Goal: Book appointment/travel/reservation

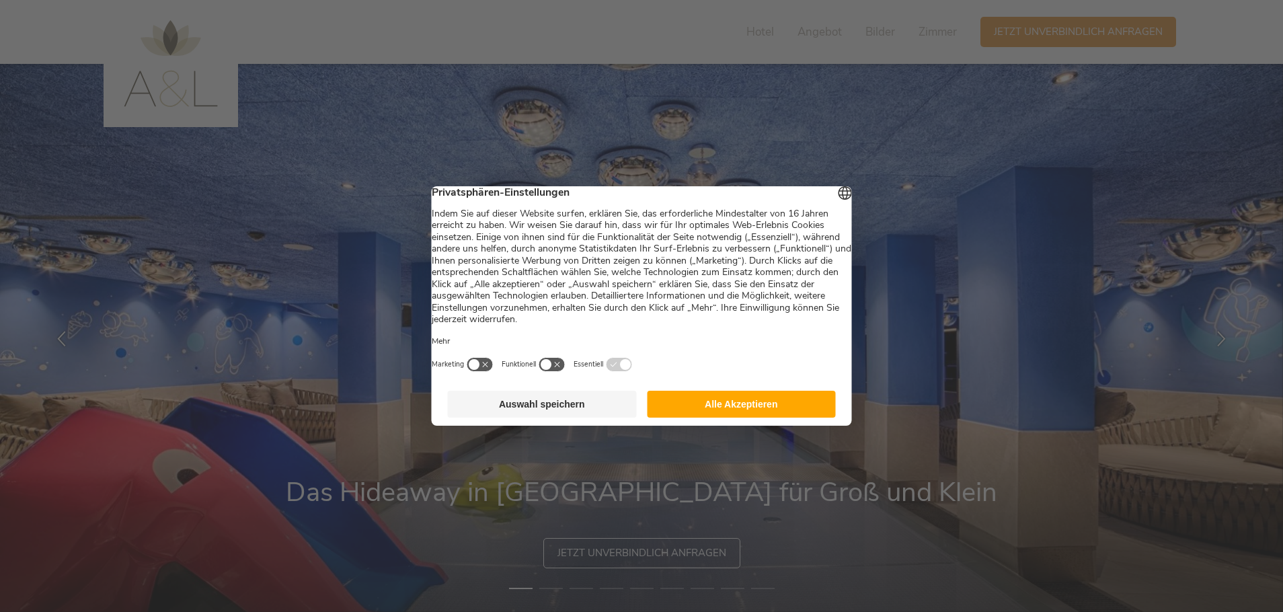
drag, startPoint x: 720, startPoint y: 414, endPoint x: 728, endPoint y: 417, distance: 7.9
click at [721, 414] on button "Alle Akzeptieren" at bounding box center [741, 404] width 189 height 27
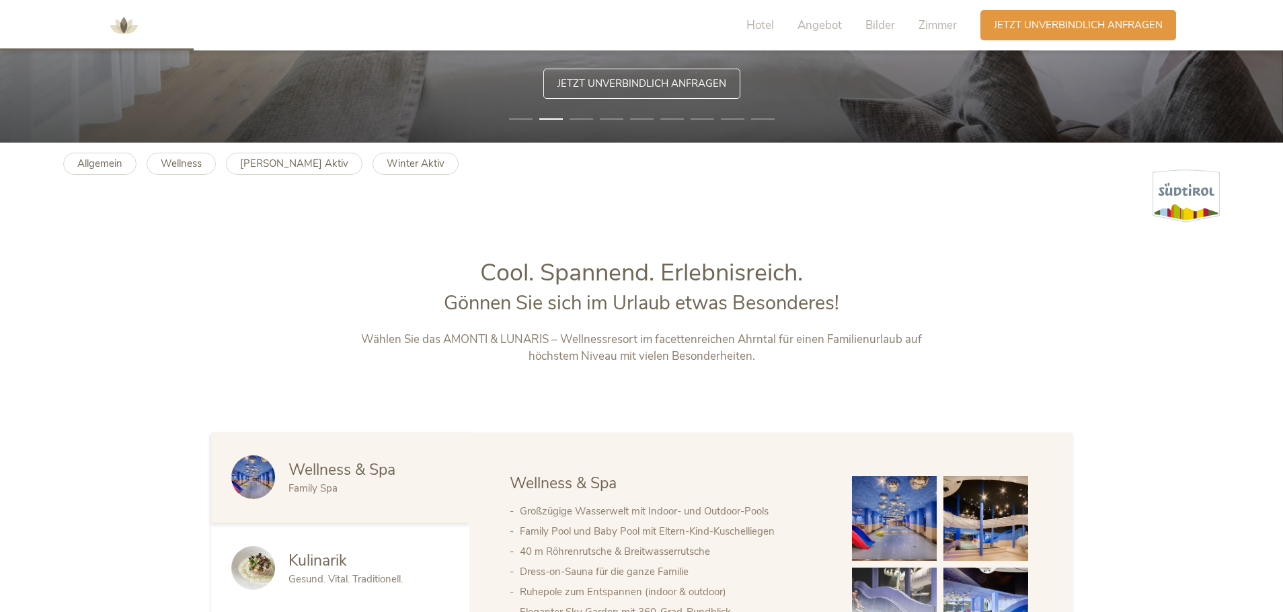
scroll to position [605, 0]
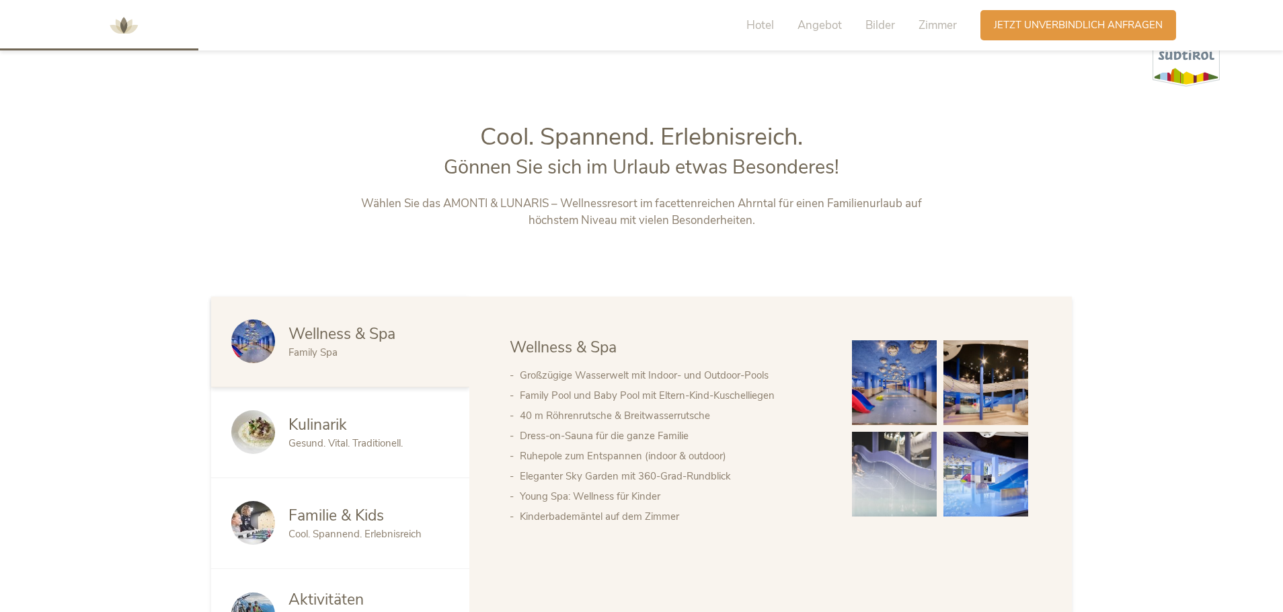
click at [329, 453] on div "Kulinarik Gesund. Vital. Traditionell." at bounding box center [340, 432] width 258 height 91
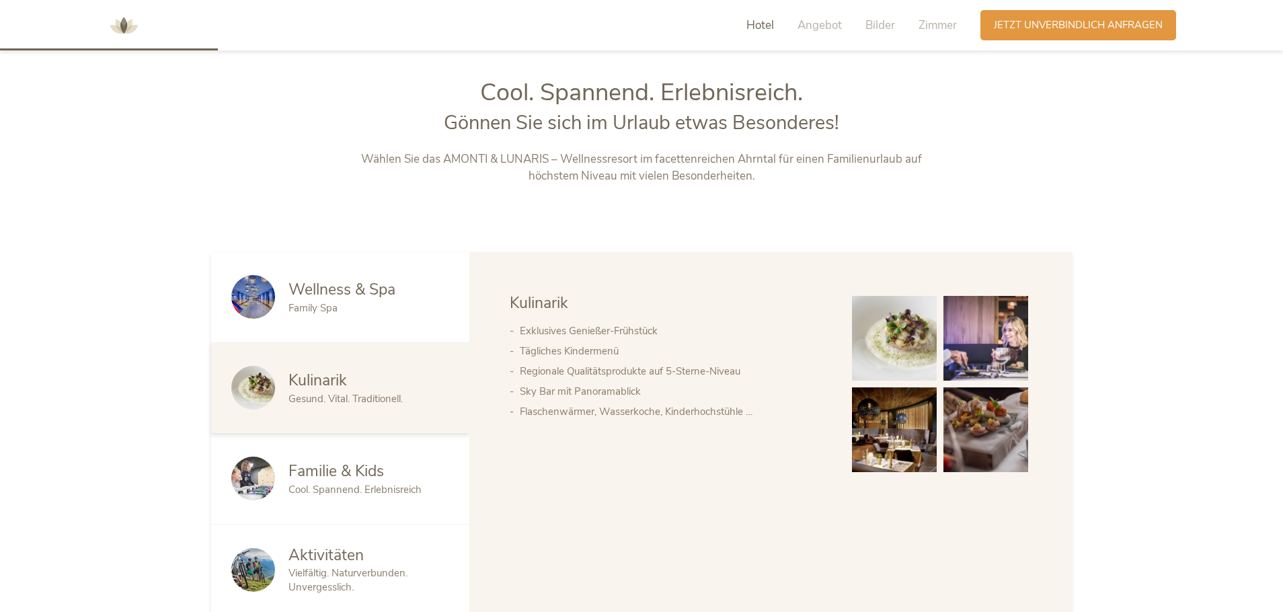
scroll to position [673, 0]
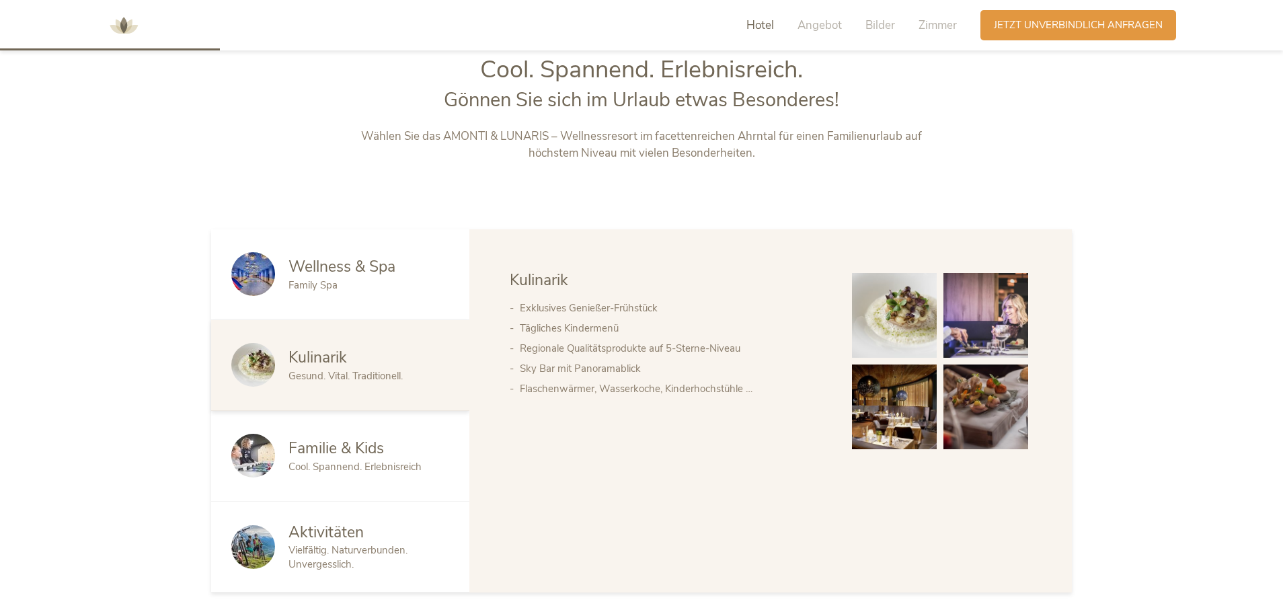
click at [381, 468] on span "Cool. Spannend. Erlebnisreich" at bounding box center [355, 466] width 133 height 13
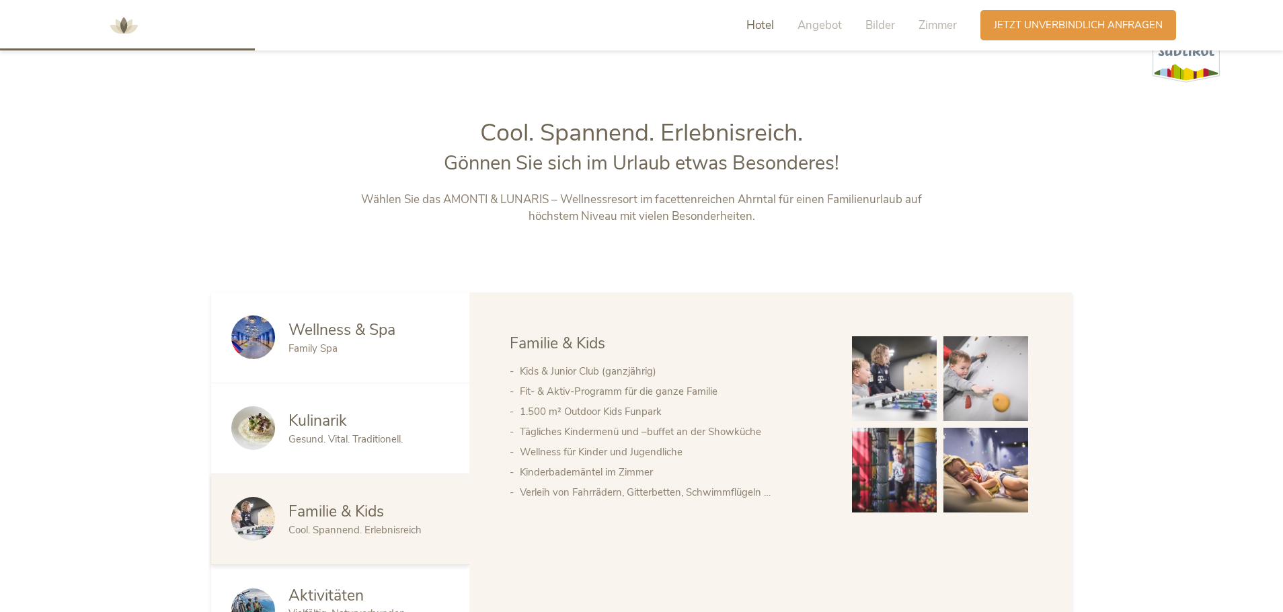
scroll to position [471, 0]
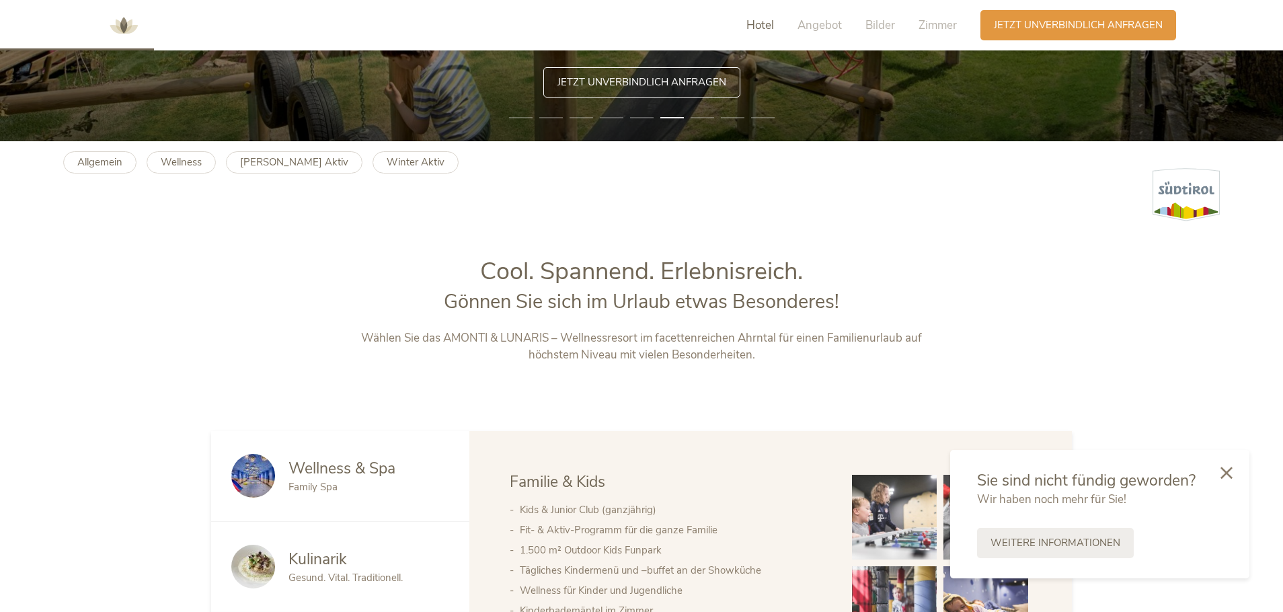
click at [764, 28] on span "Hotel" at bounding box center [760, 24] width 28 height 15
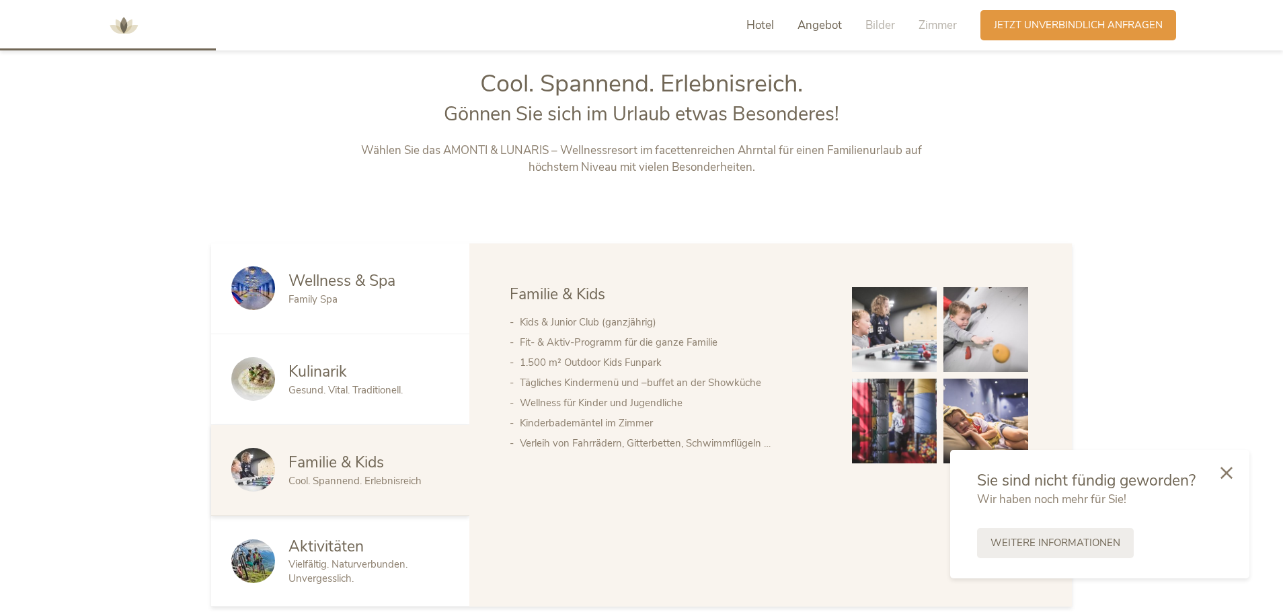
click at [814, 24] on span "Angebot" at bounding box center [820, 24] width 44 height 15
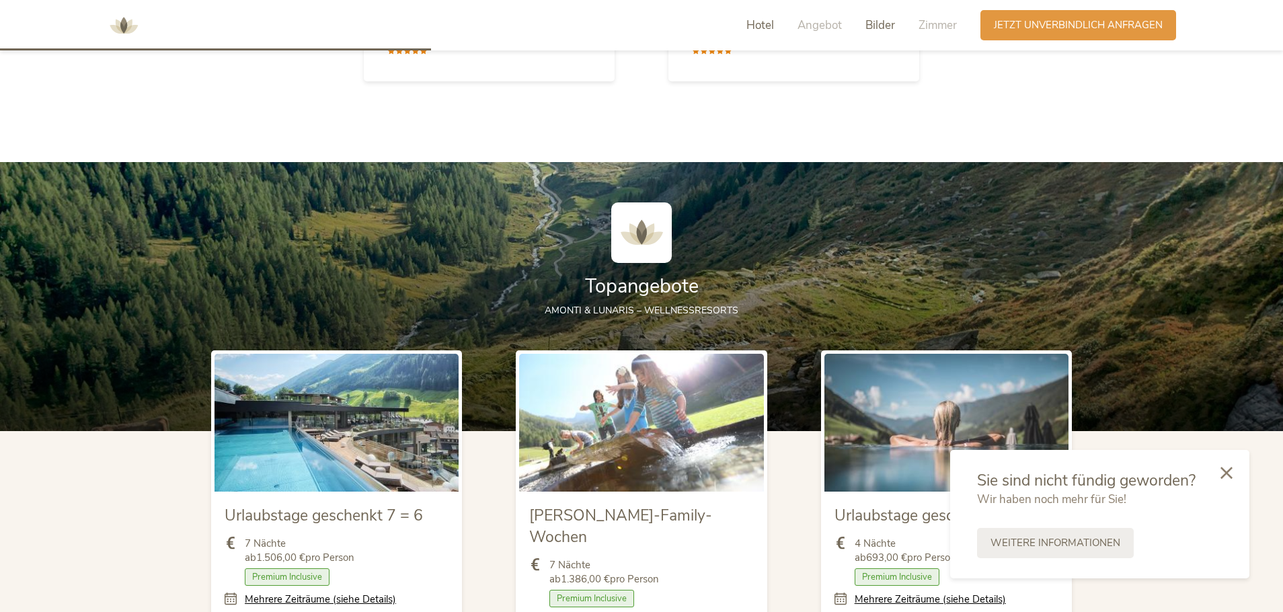
click at [874, 29] on span "Bilder" at bounding box center [881, 24] width 30 height 15
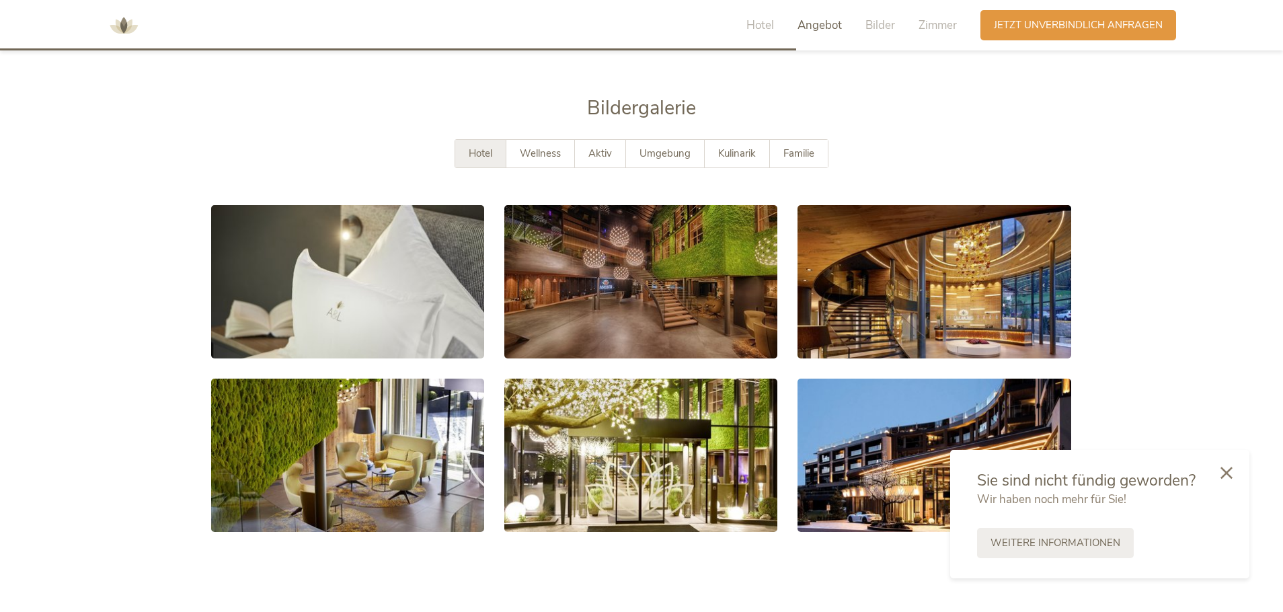
scroll to position [2439, 0]
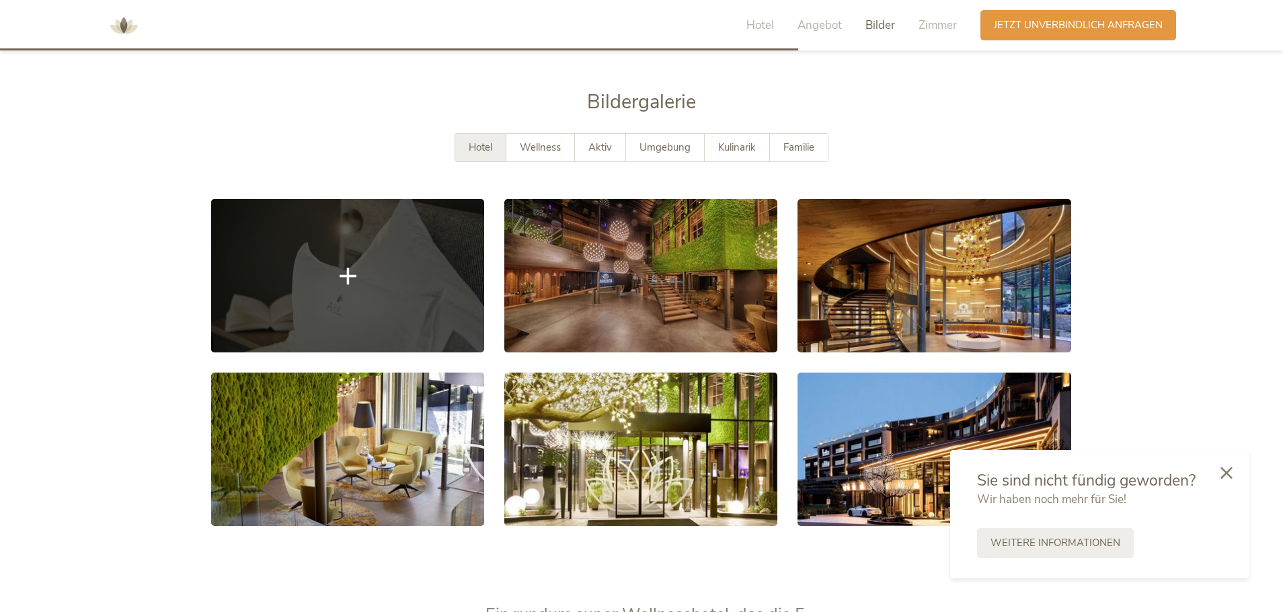
click at [373, 246] on link at bounding box center [347, 275] width 273 height 153
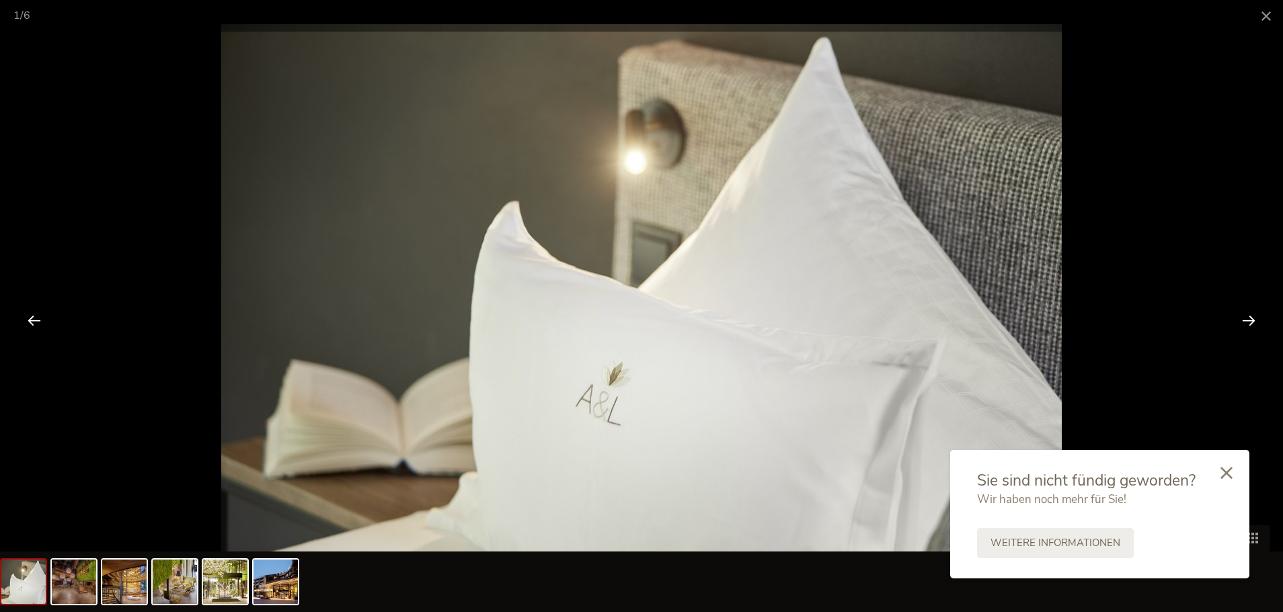
click at [1258, 304] on div at bounding box center [1249, 320] width 42 height 42
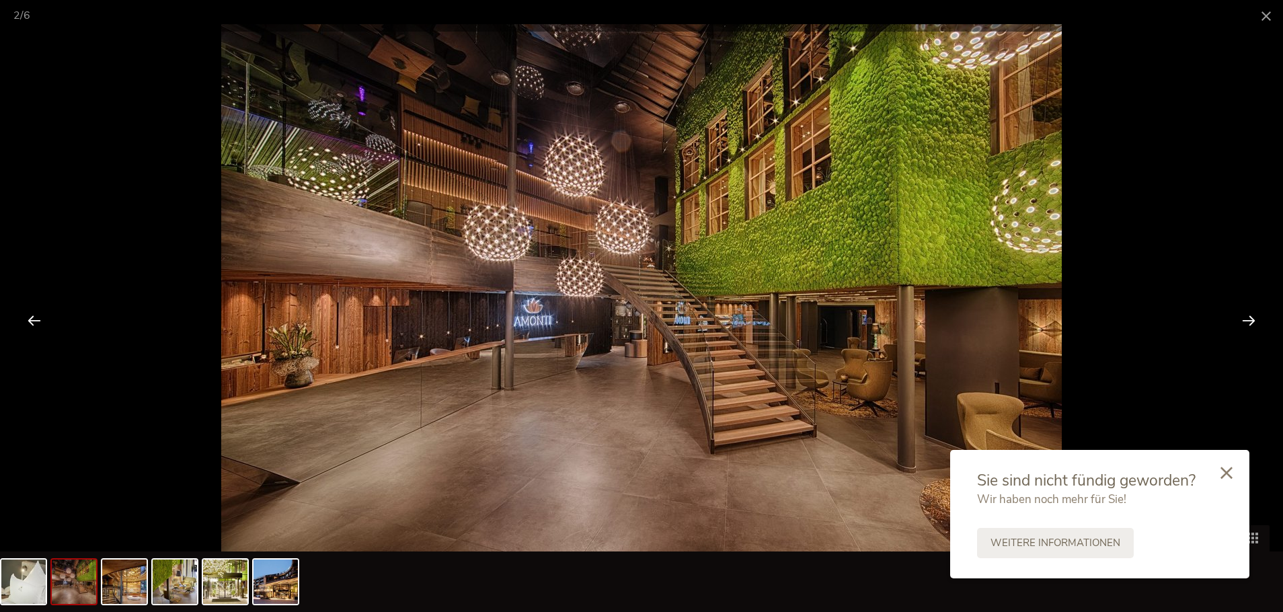
click at [1250, 315] on div at bounding box center [1249, 320] width 42 height 42
click at [1250, 315] on div at bounding box center [1256, 320] width 42 height 42
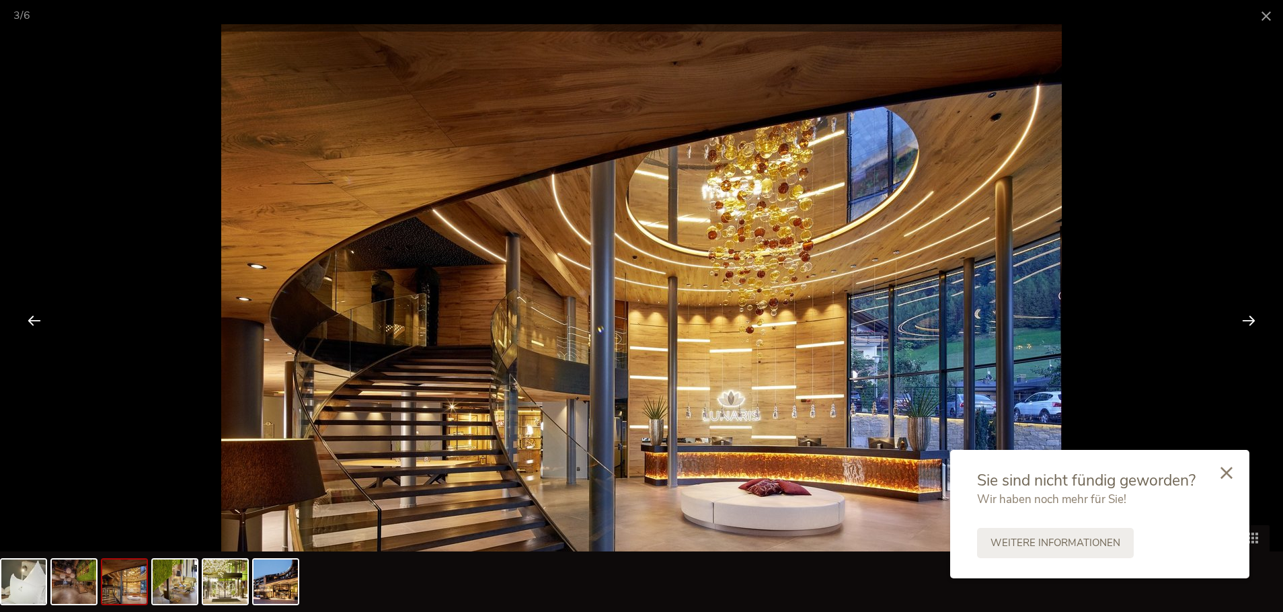
click at [1252, 316] on div at bounding box center [1249, 320] width 42 height 42
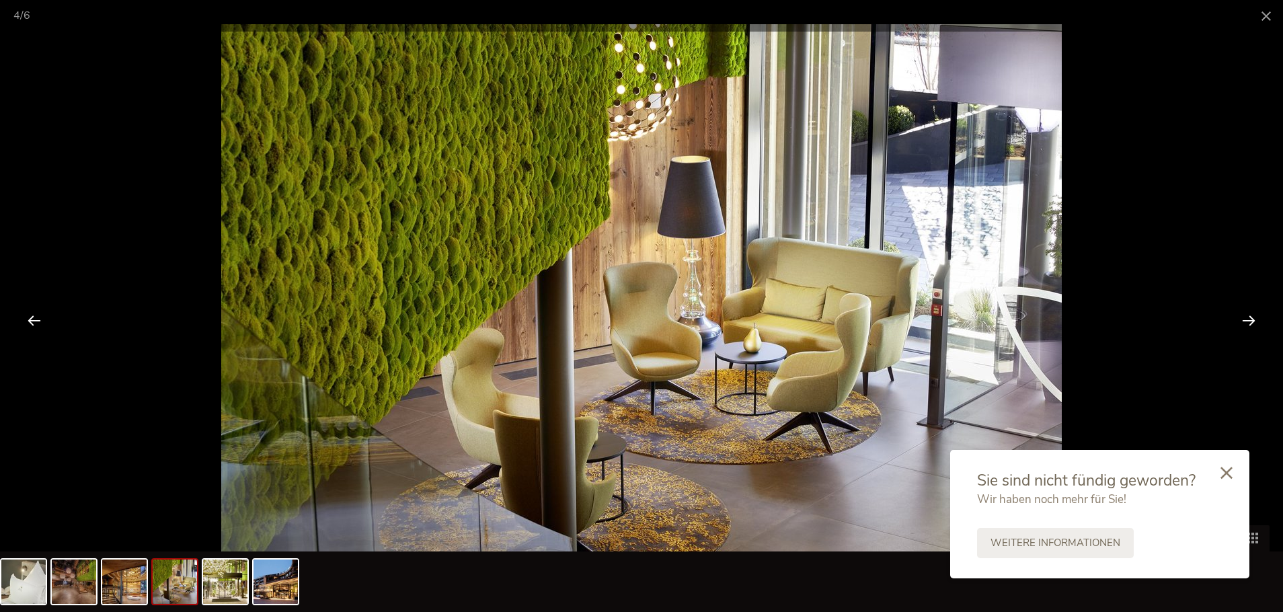
click at [1253, 320] on div at bounding box center [1249, 320] width 42 height 42
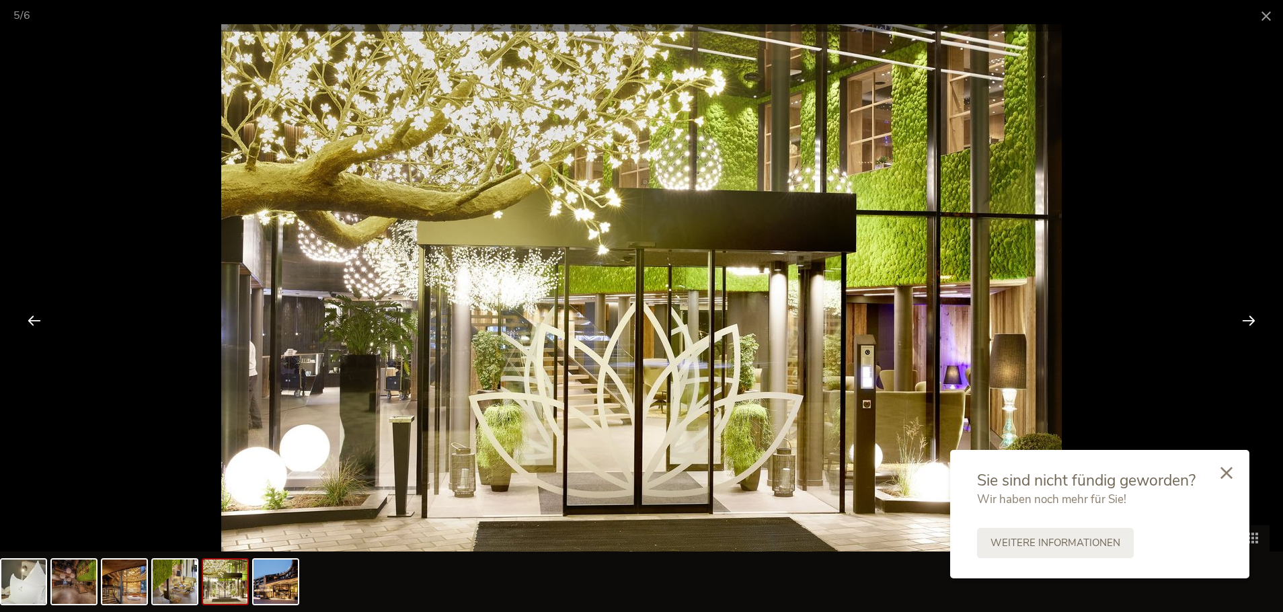
click at [1255, 323] on div at bounding box center [1249, 320] width 42 height 42
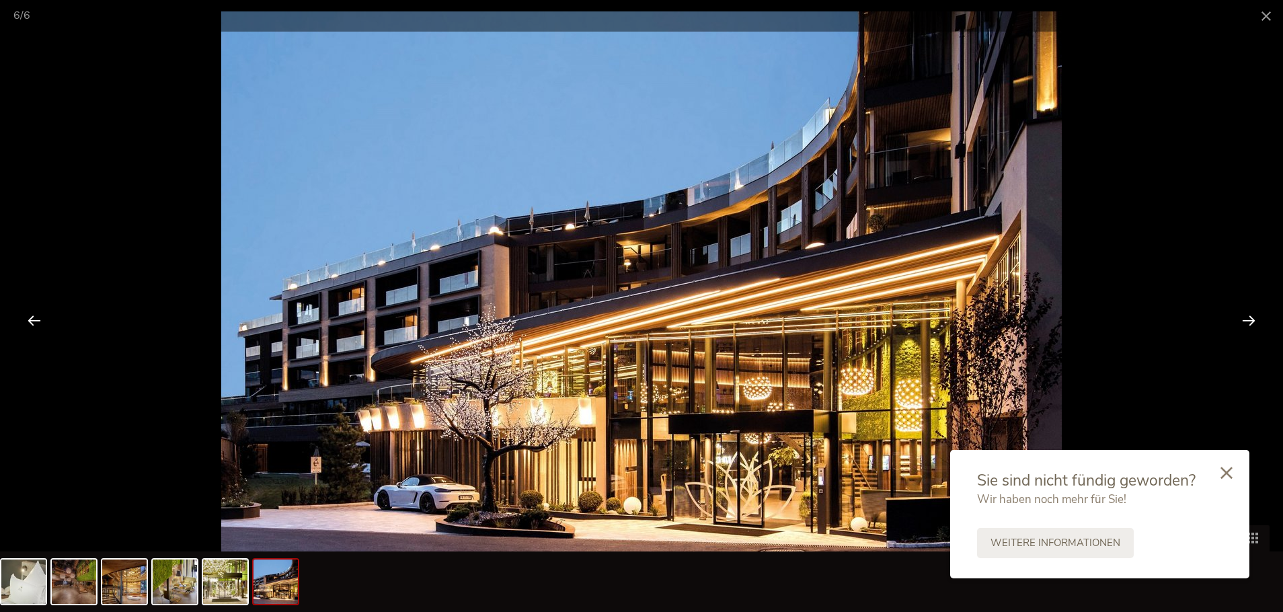
click at [1255, 323] on div at bounding box center [1249, 320] width 42 height 42
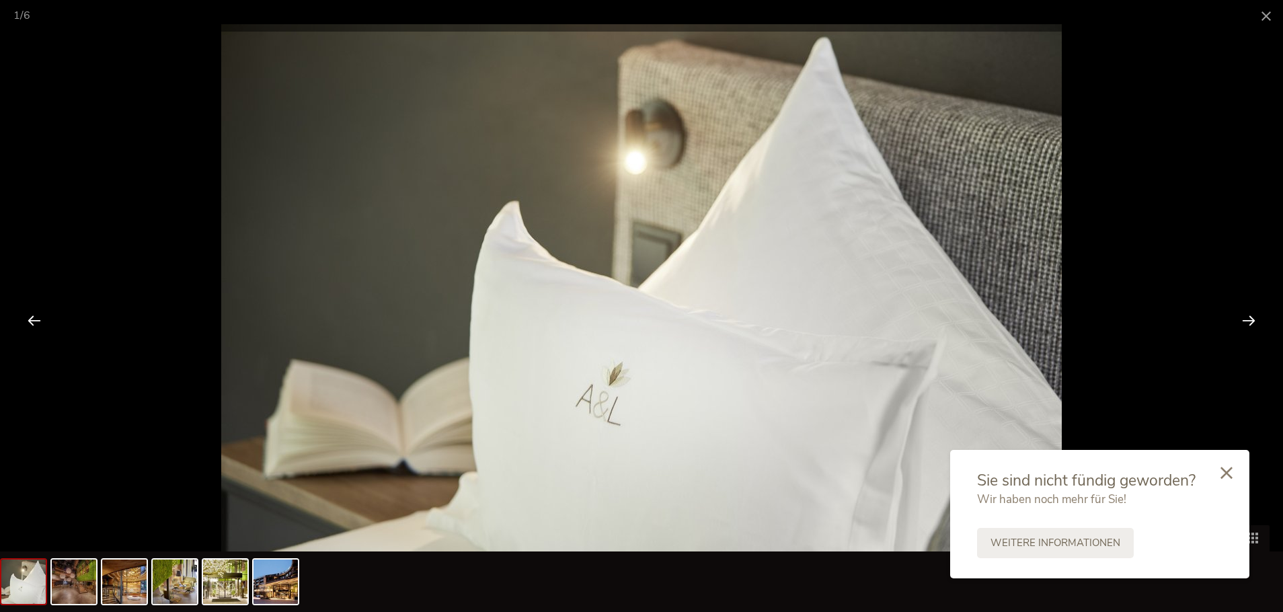
click at [1256, 324] on div at bounding box center [1249, 320] width 42 height 42
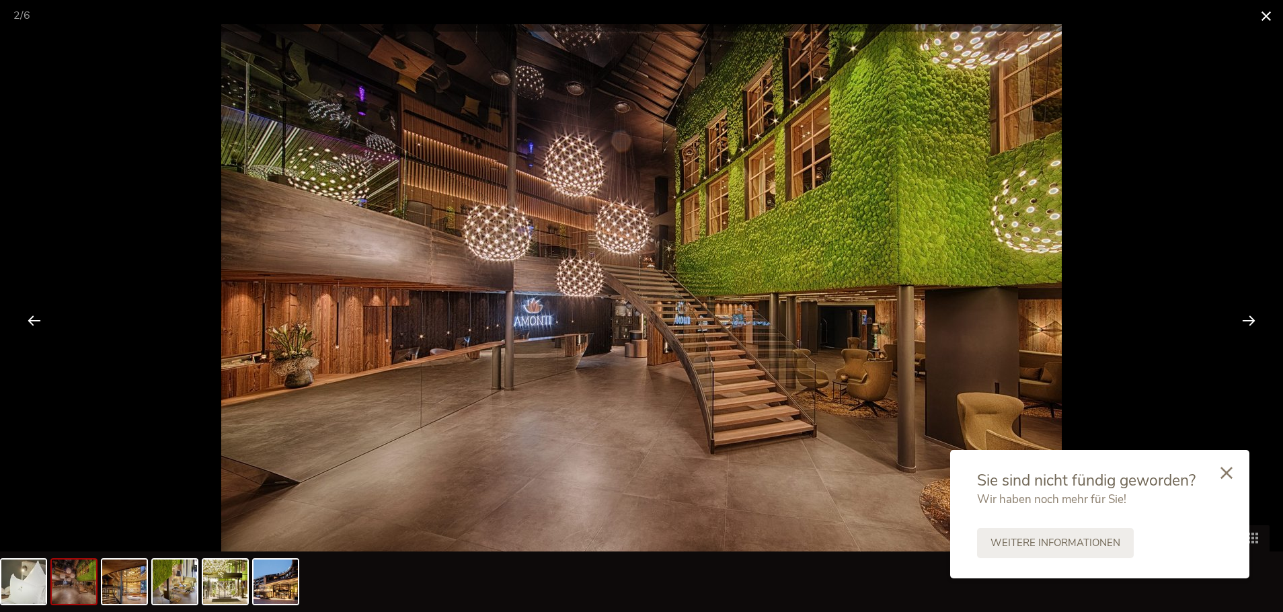
click at [1269, 11] on span at bounding box center [1267, 16] width 34 height 32
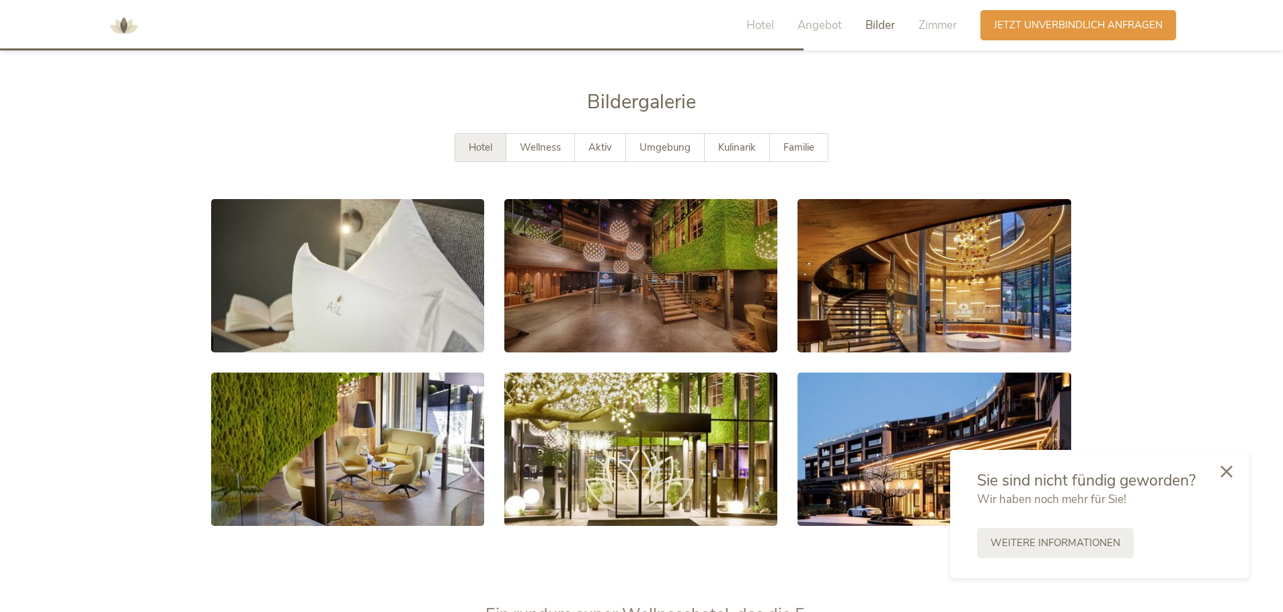
scroll to position [2506, 0]
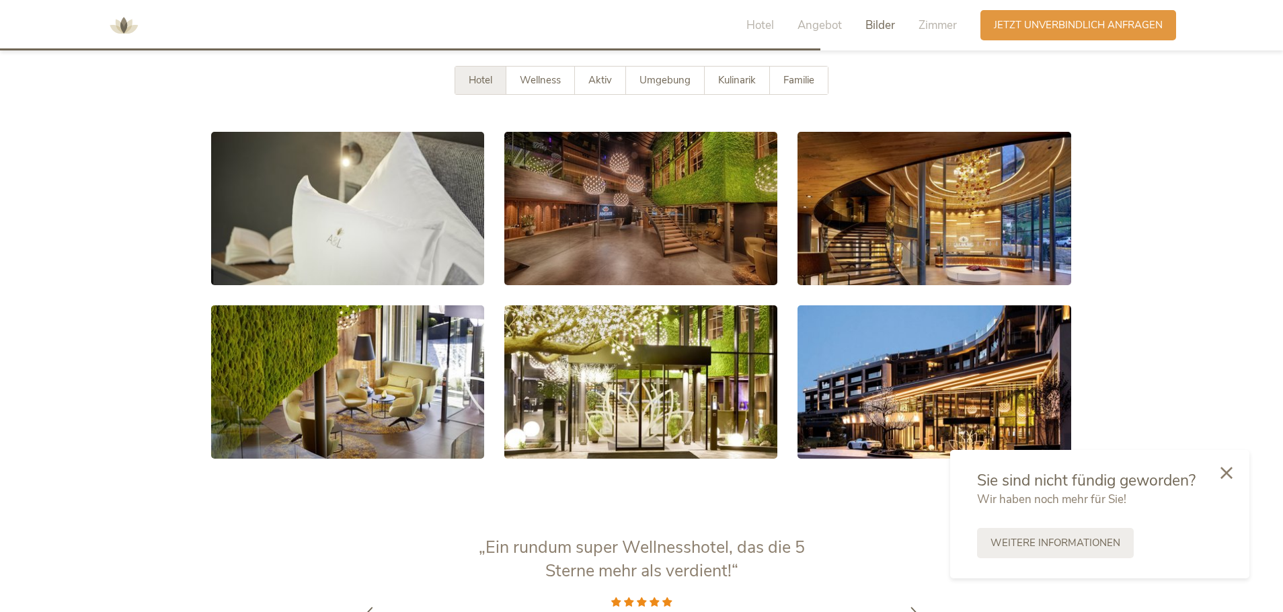
click at [1227, 469] on icon at bounding box center [1227, 473] width 12 height 12
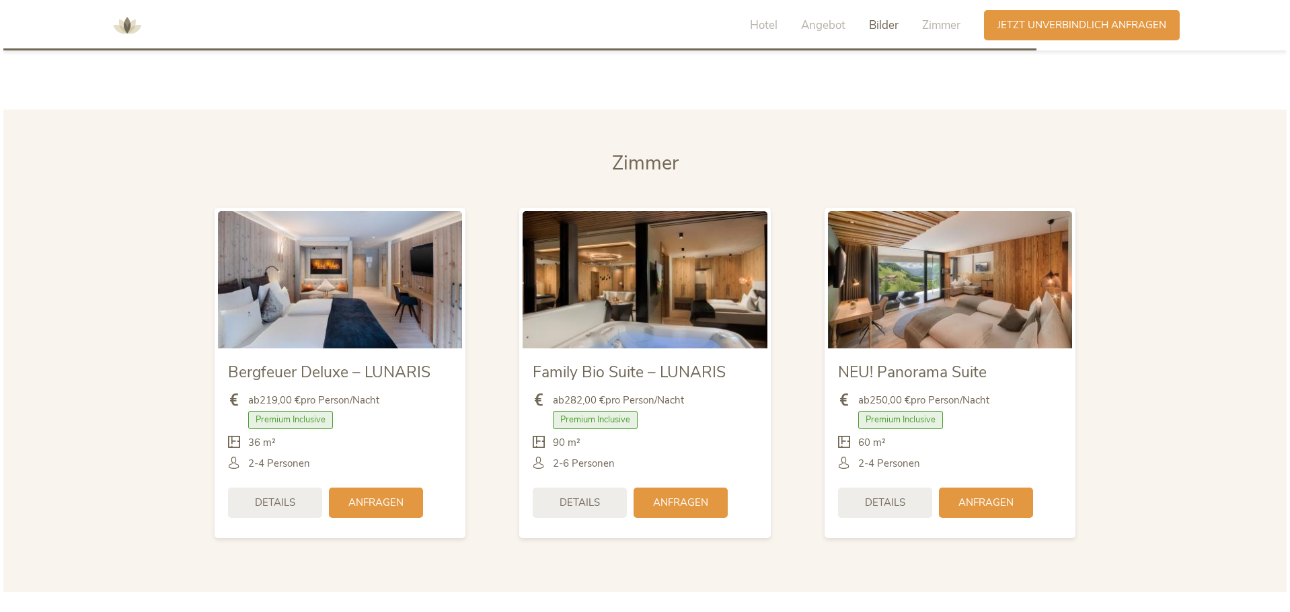
scroll to position [3179, 0]
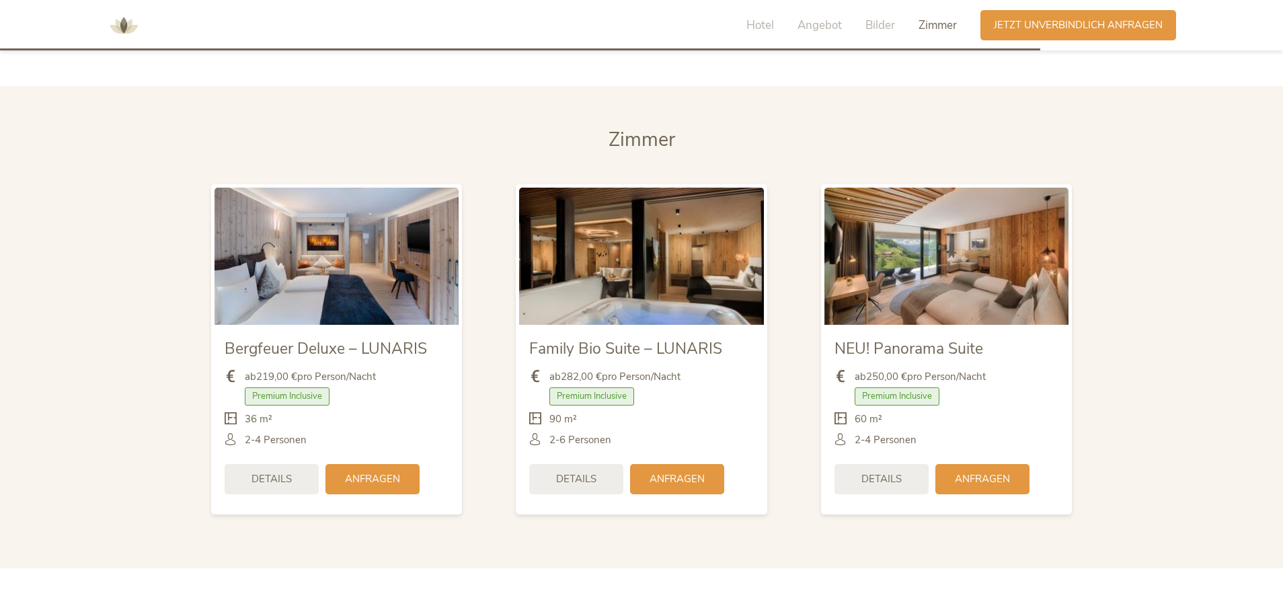
click at [975, 225] on img at bounding box center [947, 256] width 244 height 137
click at [942, 274] on img at bounding box center [947, 256] width 244 height 137
click at [880, 464] on div "Details" at bounding box center [882, 479] width 94 height 30
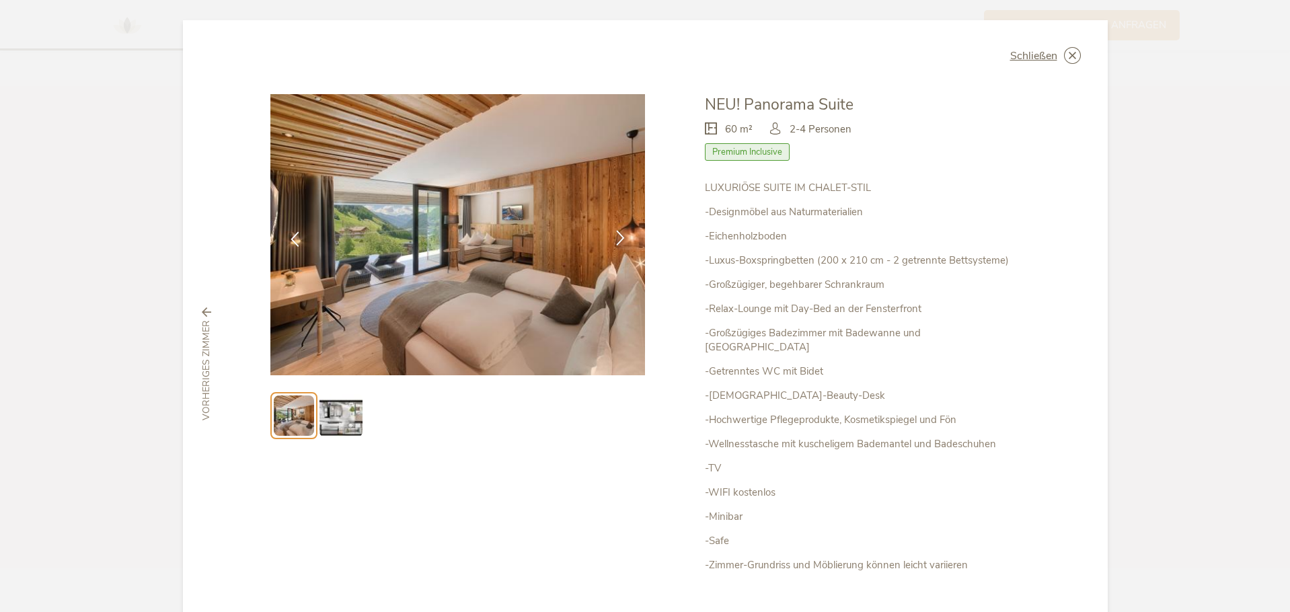
click at [613, 235] on icon at bounding box center [620, 237] width 15 height 15
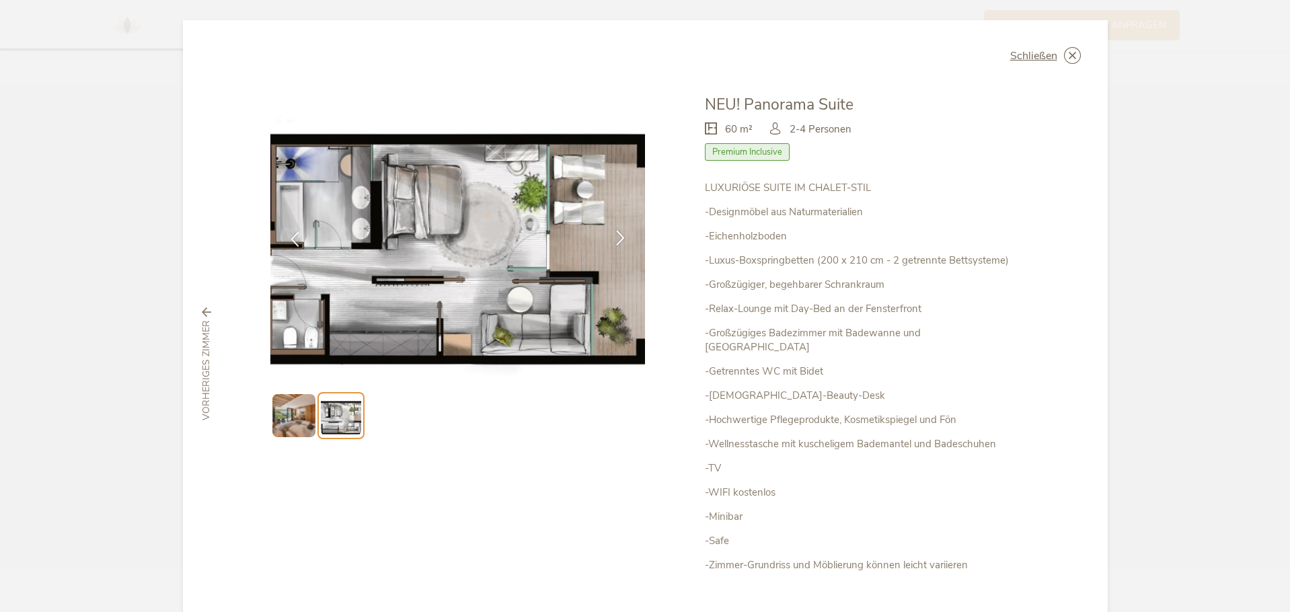
click at [617, 235] on icon at bounding box center [620, 237] width 15 height 15
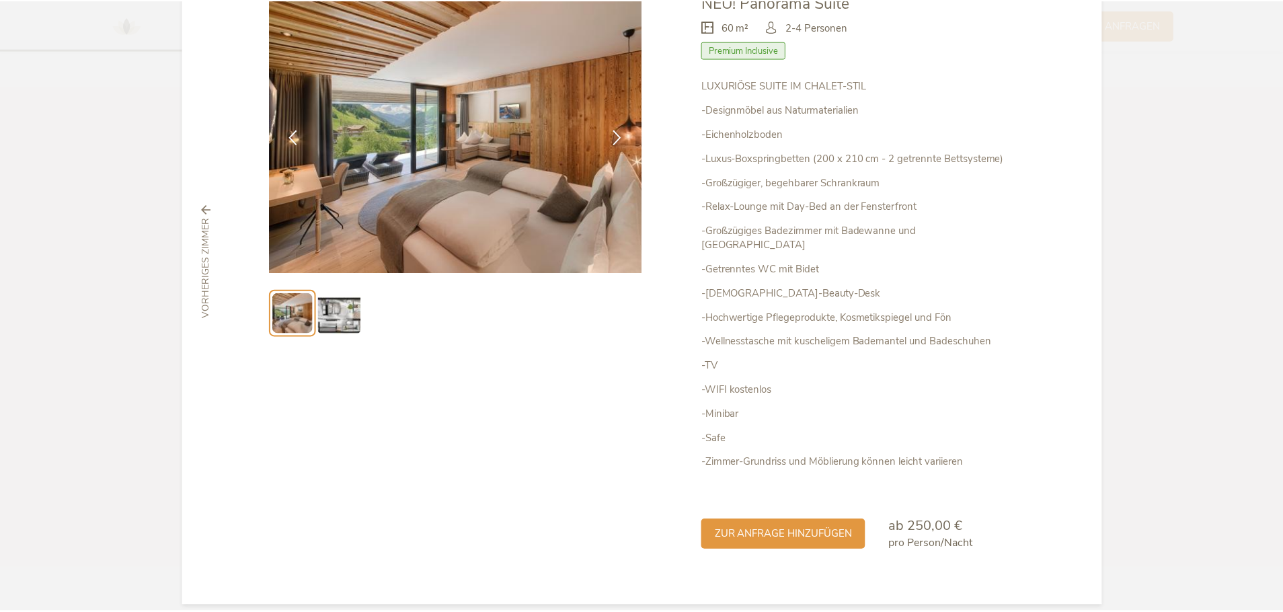
scroll to position [35, 0]
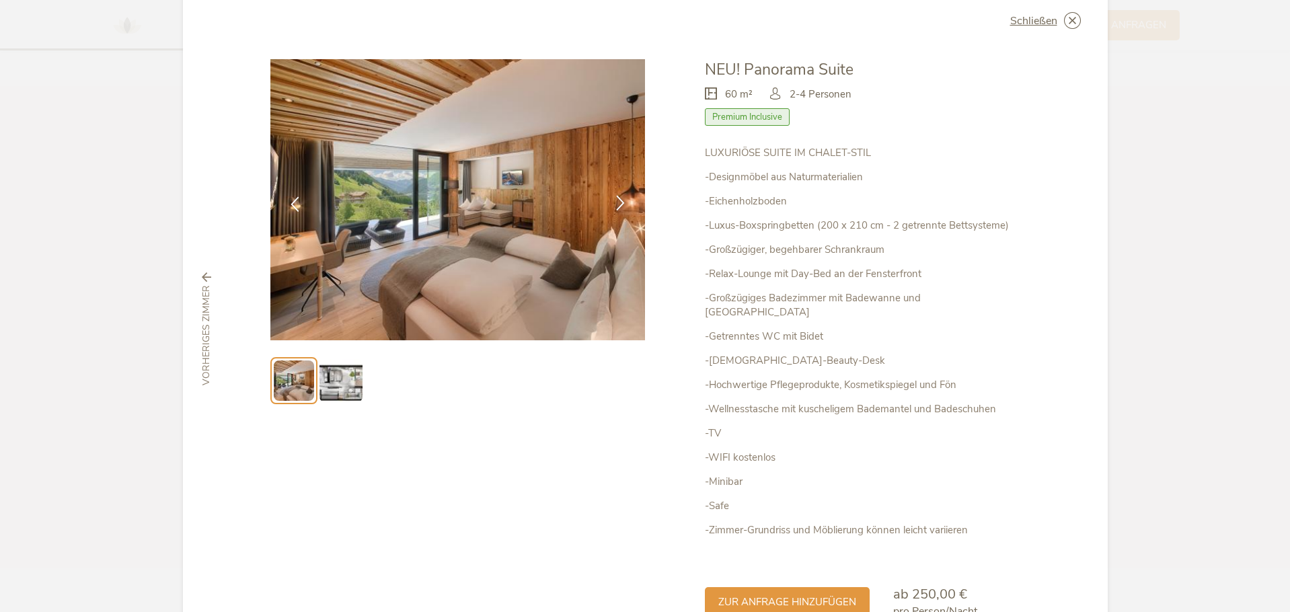
click at [613, 204] on icon at bounding box center [620, 202] width 15 height 15
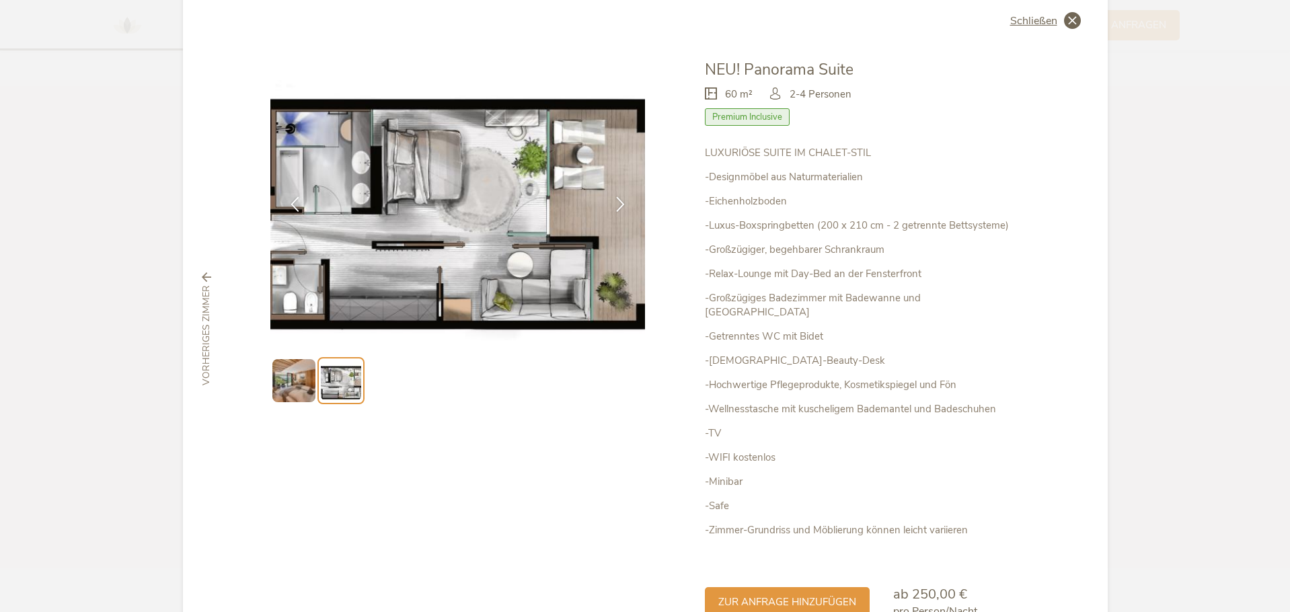
click at [1030, 18] on span "Schließen" at bounding box center [1033, 20] width 47 height 11
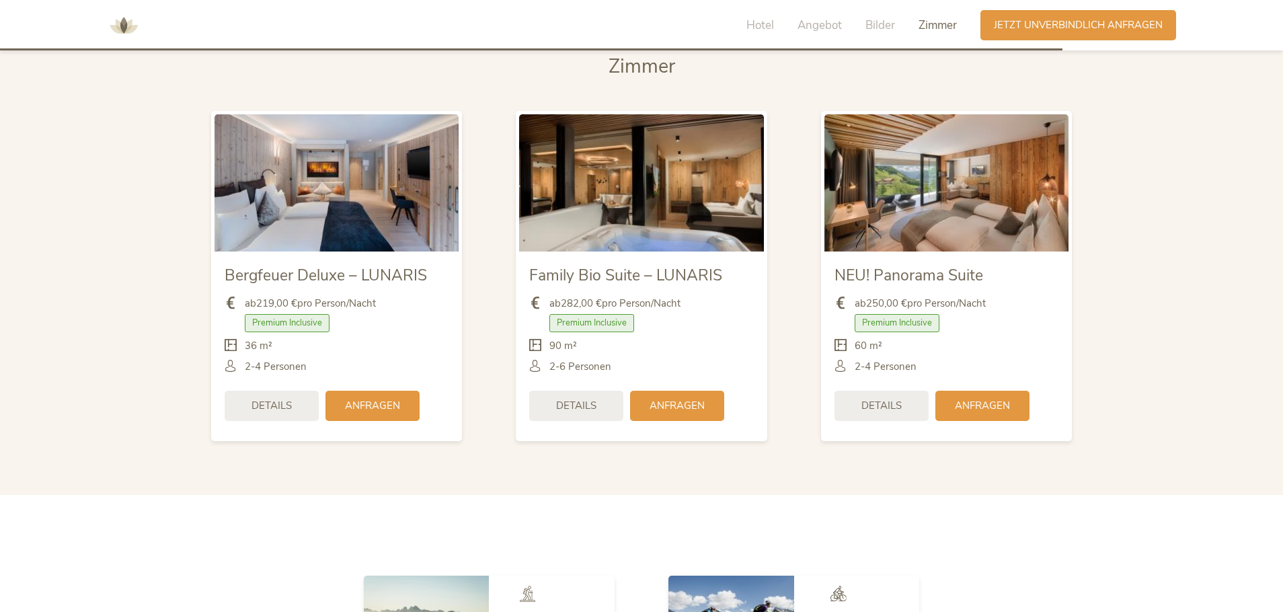
scroll to position [3246, 0]
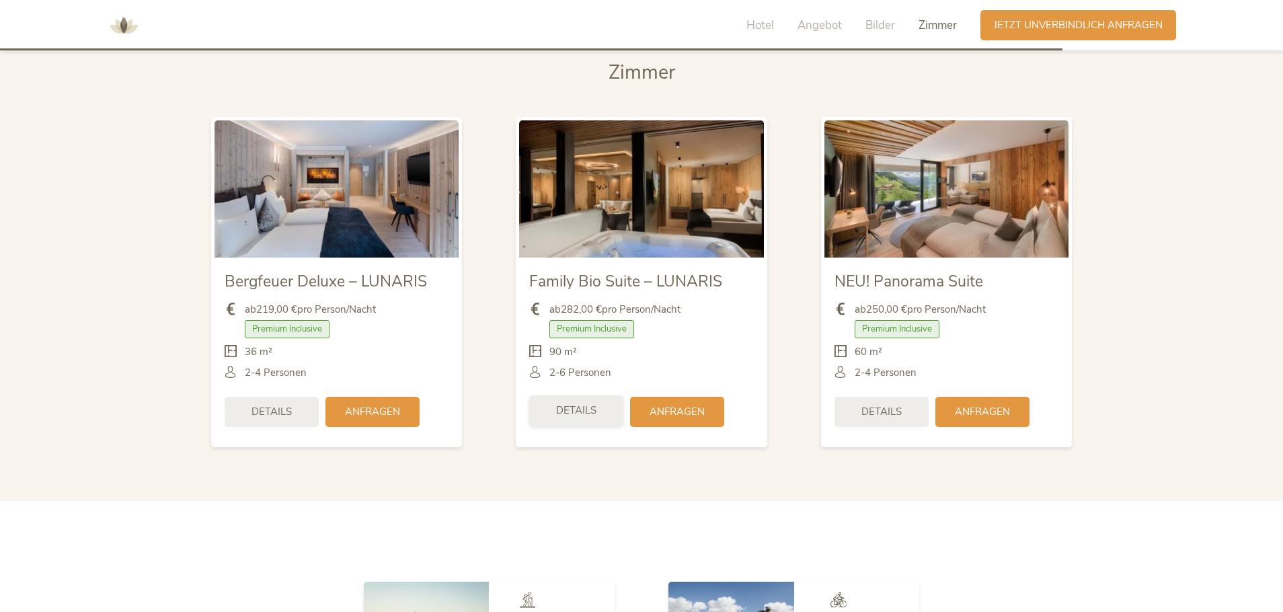
click at [590, 404] on span "Details" at bounding box center [576, 411] width 40 height 14
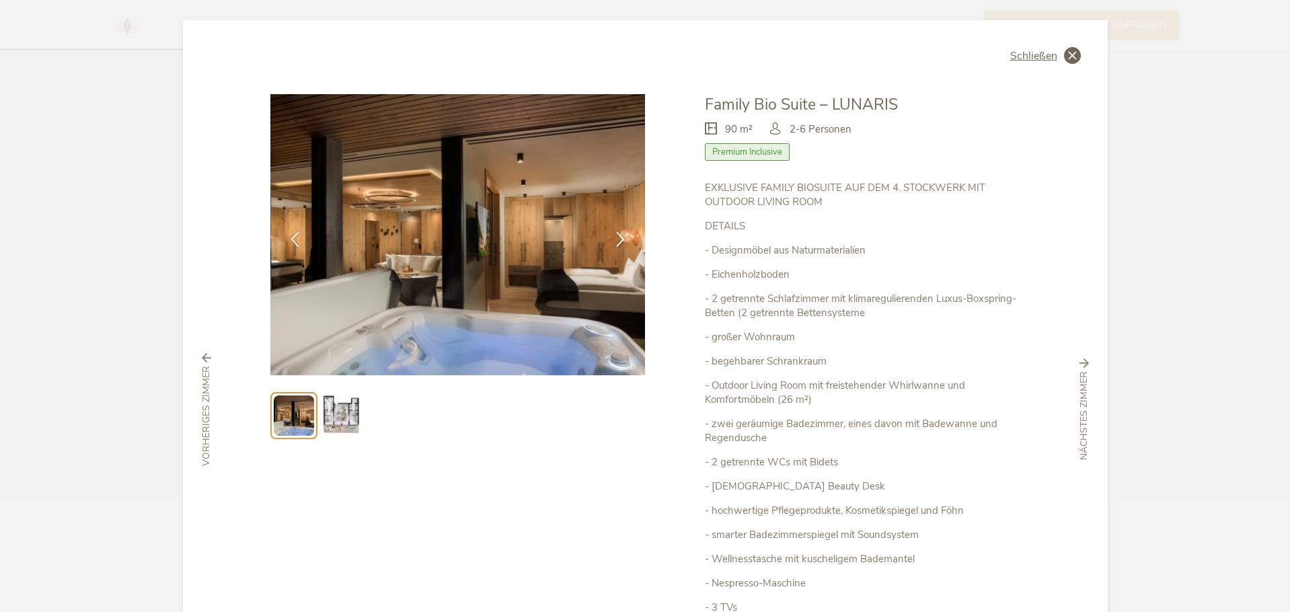
click at [1041, 54] on span "Schließen" at bounding box center [1033, 55] width 47 height 11
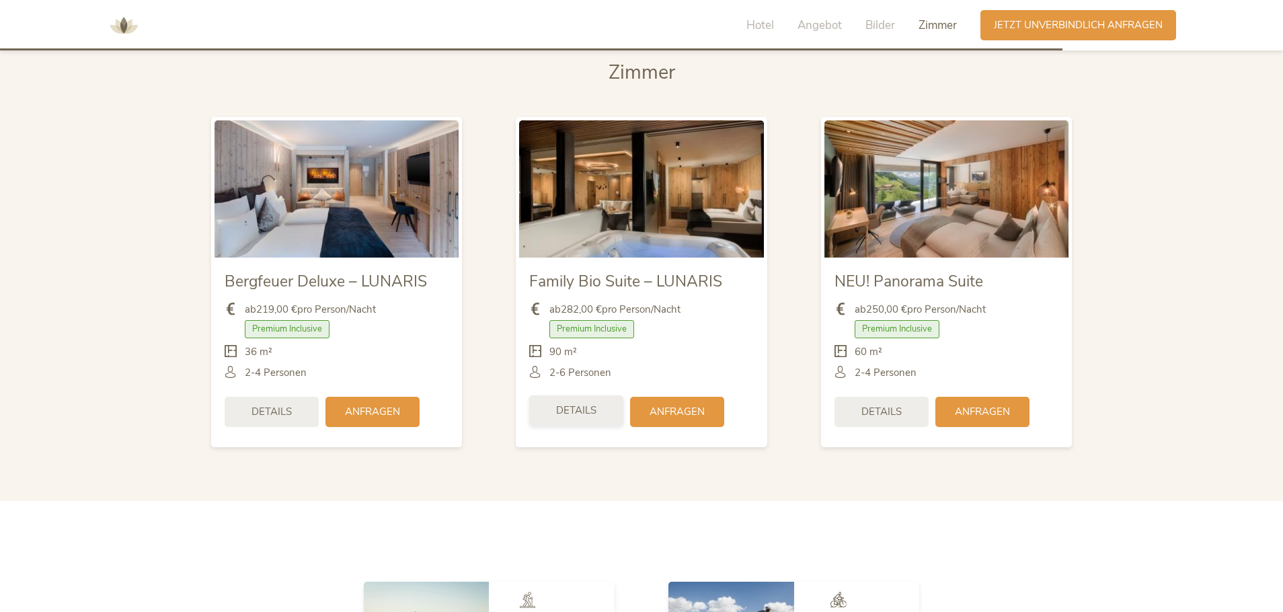
click at [578, 404] on span "Details" at bounding box center [576, 411] width 40 height 14
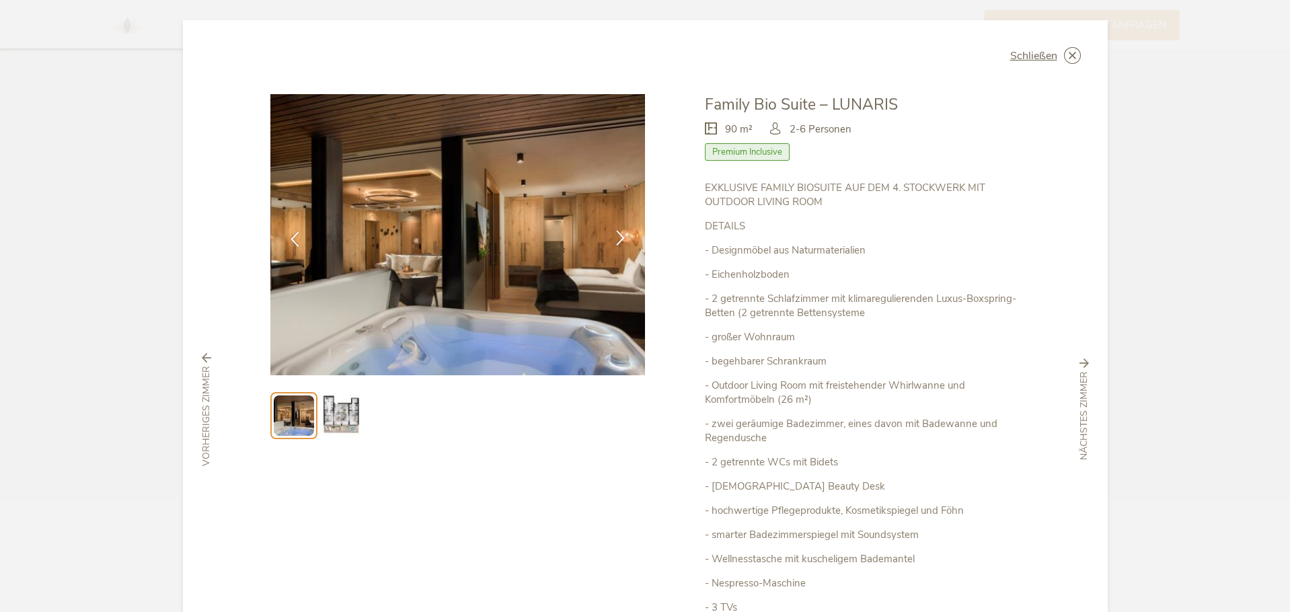
click at [613, 235] on icon at bounding box center [620, 237] width 15 height 15
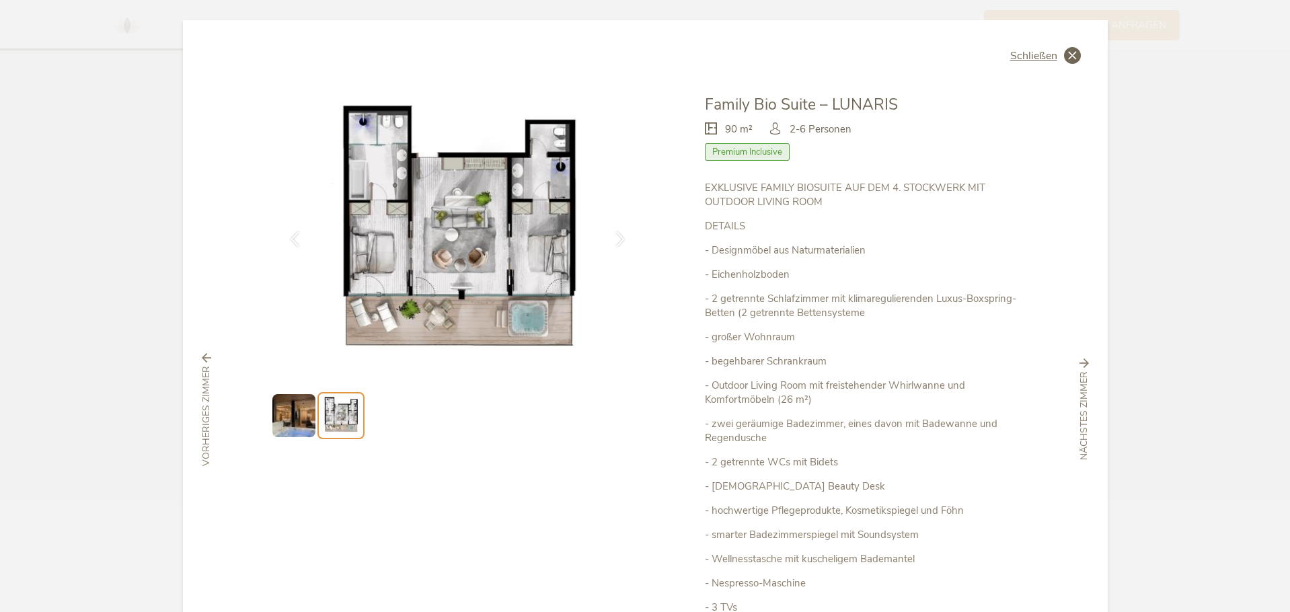
click at [1064, 53] on icon at bounding box center [1072, 55] width 17 height 17
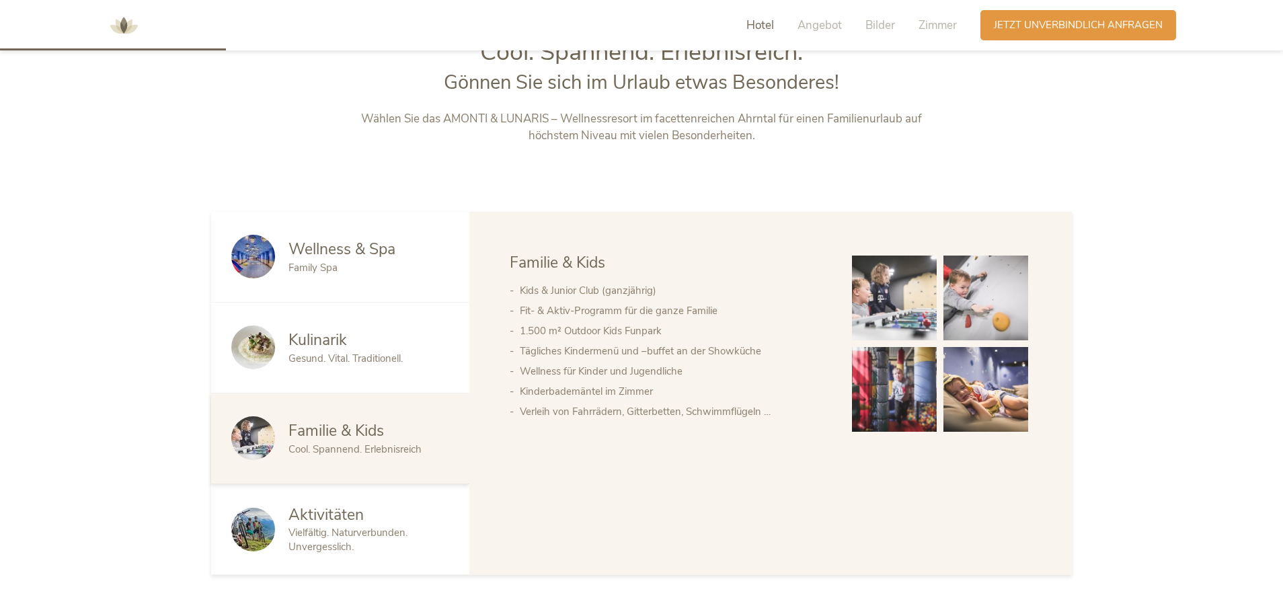
scroll to position [691, 0]
click at [362, 233] on div "Wellness & Spa Family Spa" at bounding box center [340, 256] width 258 height 91
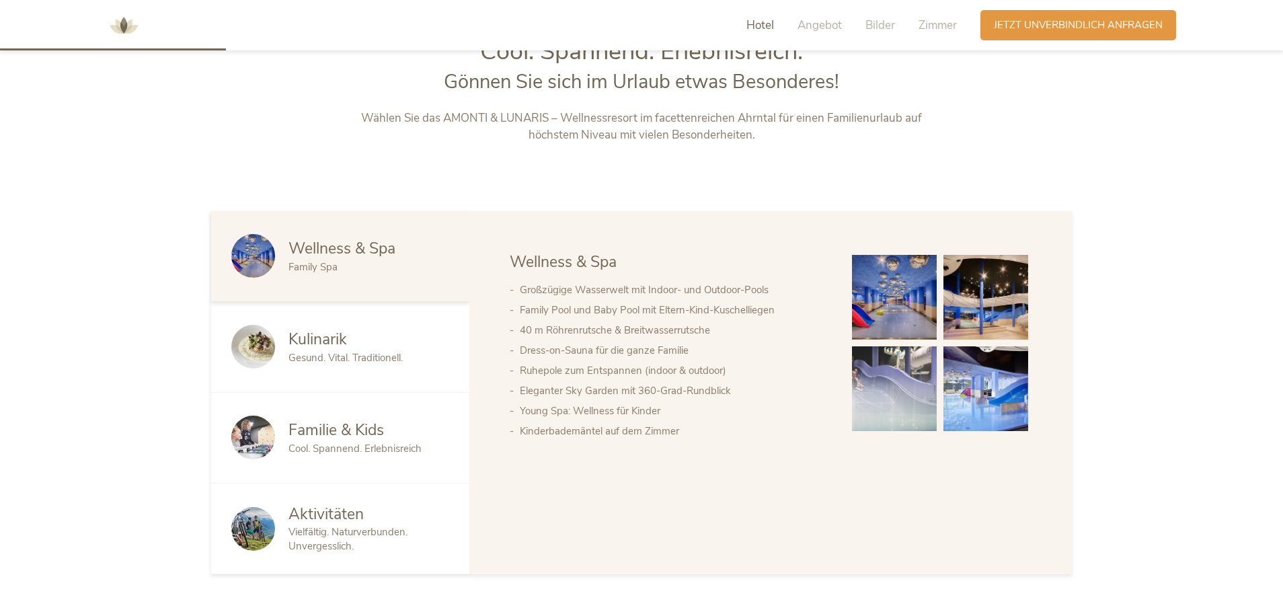
click at [315, 434] on span "Familie & Kids" at bounding box center [336, 430] width 95 height 21
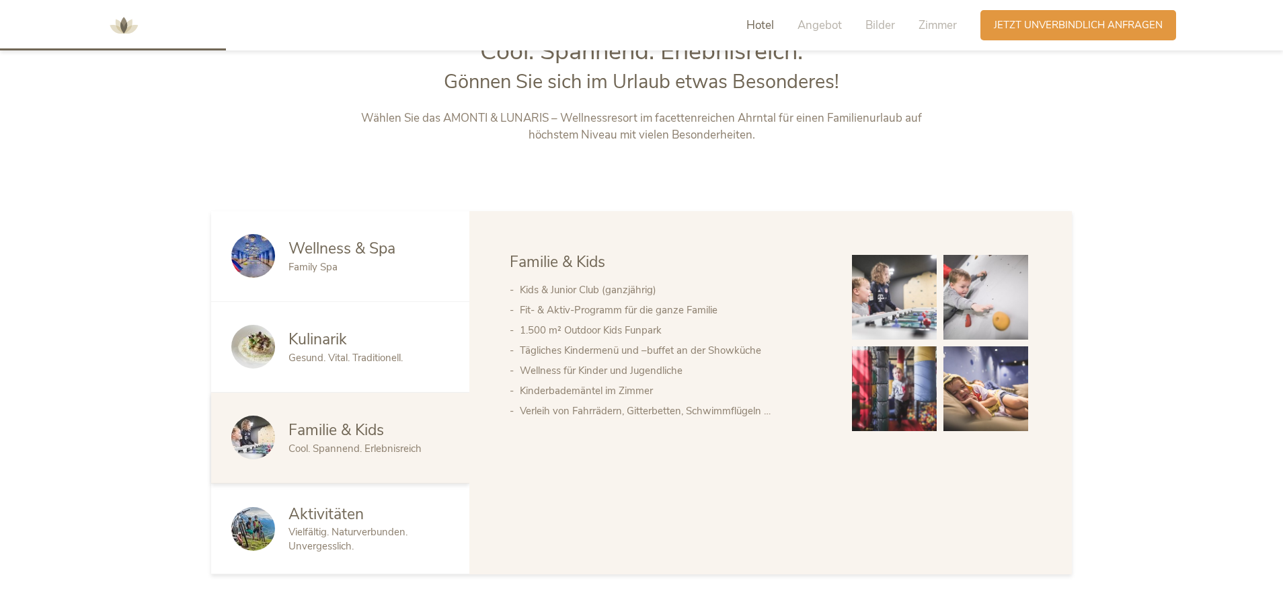
click at [876, 307] on img at bounding box center [894, 297] width 85 height 85
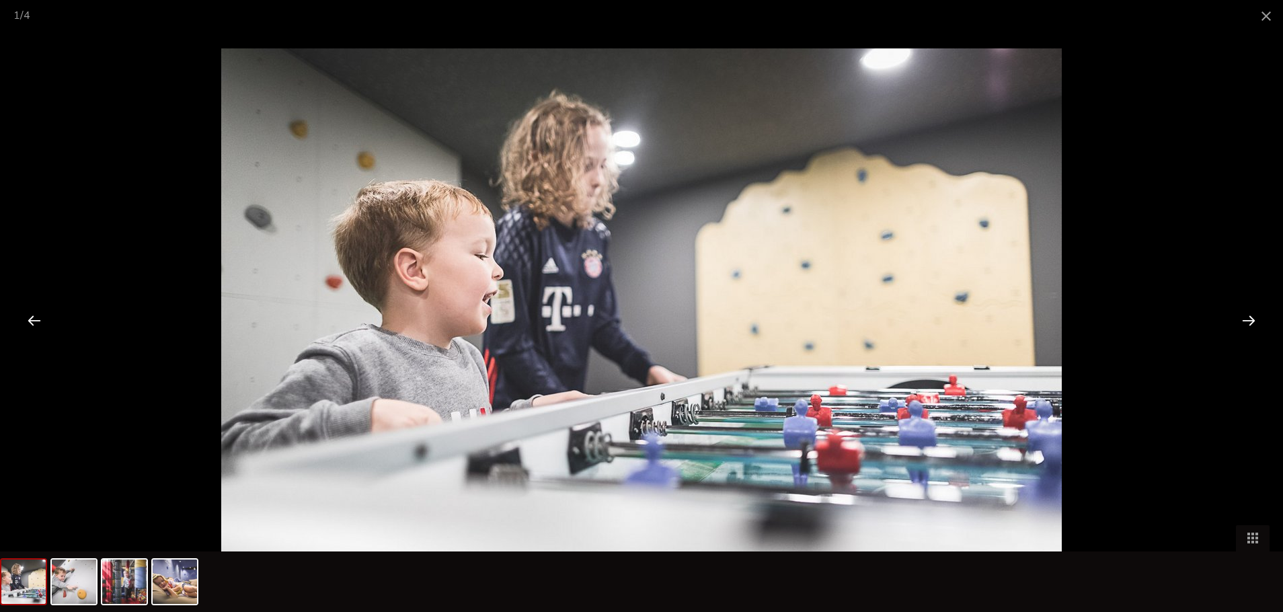
click at [1260, 323] on div at bounding box center [1249, 320] width 42 height 42
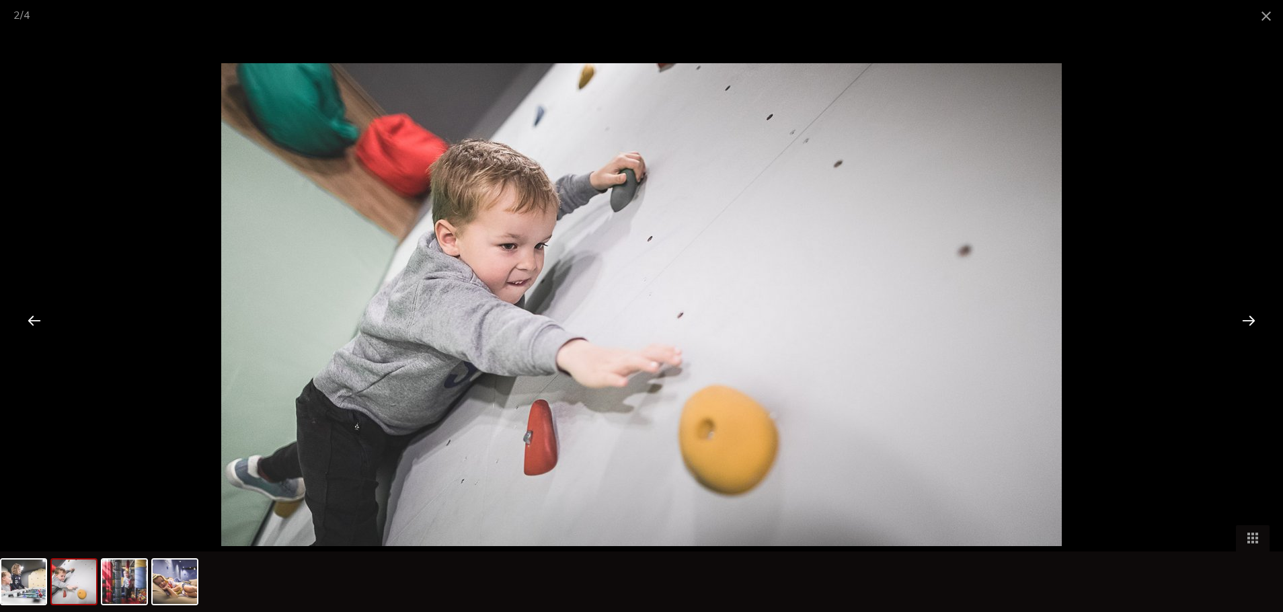
click at [1260, 323] on div at bounding box center [1249, 320] width 42 height 42
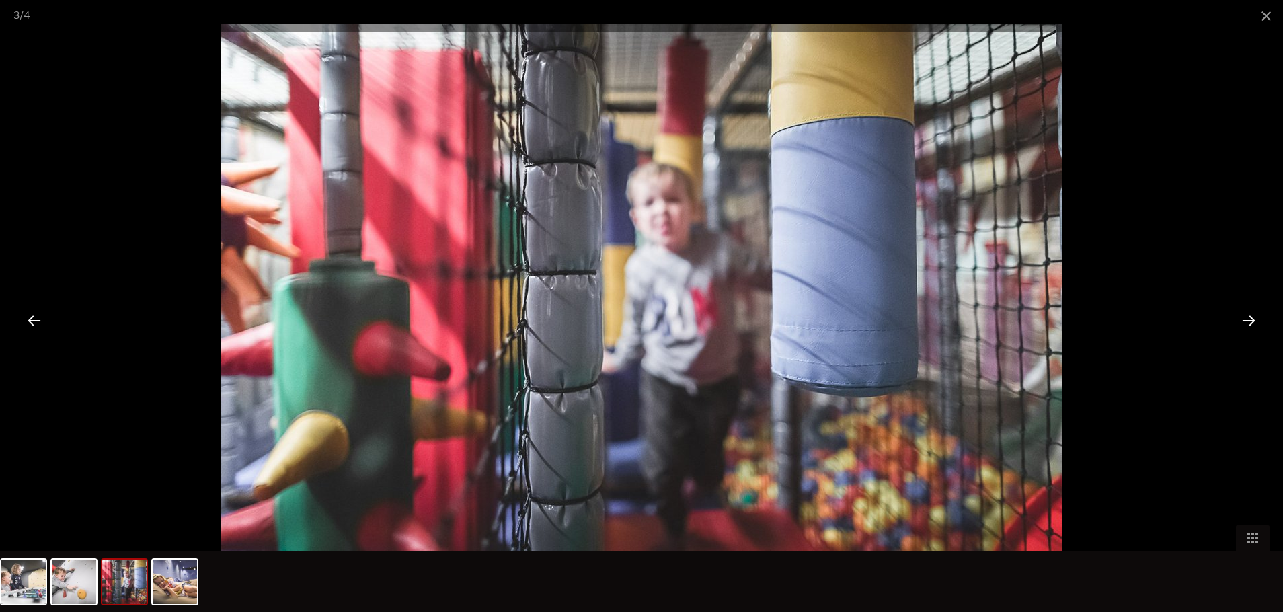
click at [1249, 323] on div at bounding box center [1249, 320] width 42 height 42
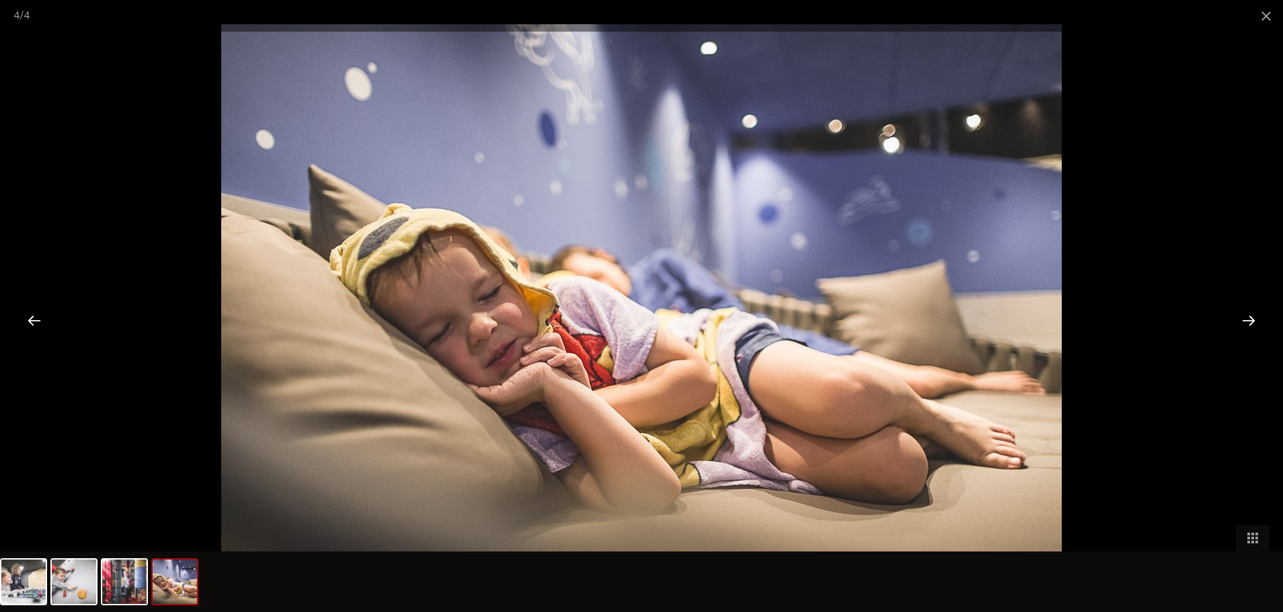
click at [1249, 323] on div at bounding box center [1249, 320] width 42 height 42
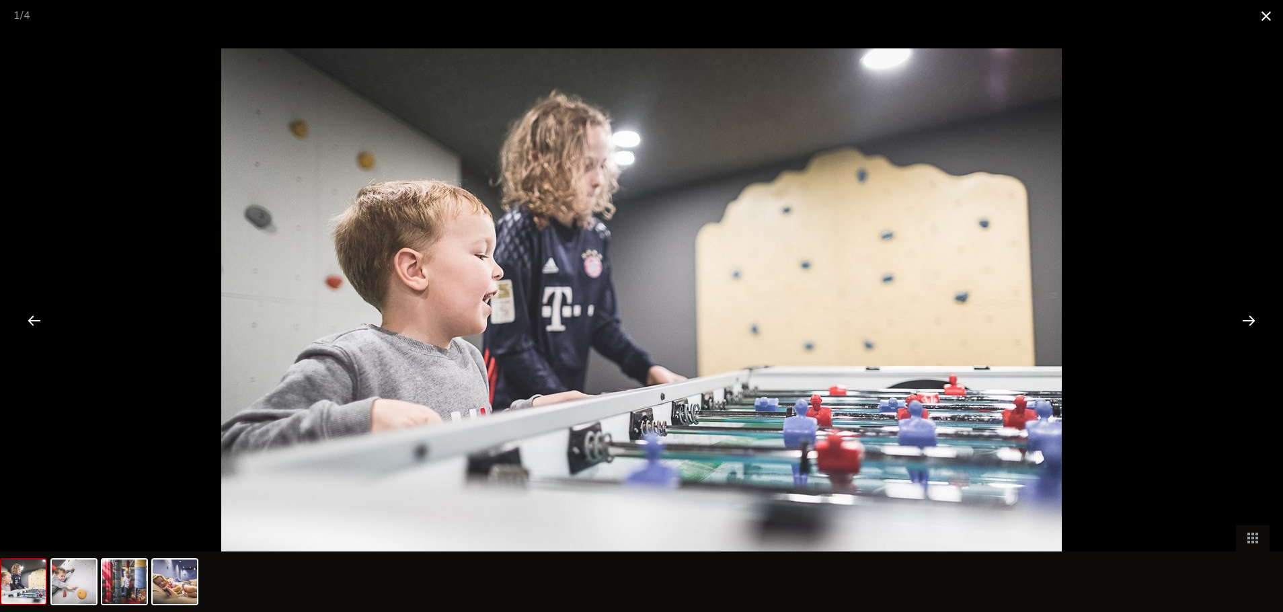
drag, startPoint x: 1277, startPoint y: 6, endPoint x: 1269, endPoint y: 10, distance: 9.0
click at [1275, 7] on span at bounding box center [1267, 16] width 34 height 32
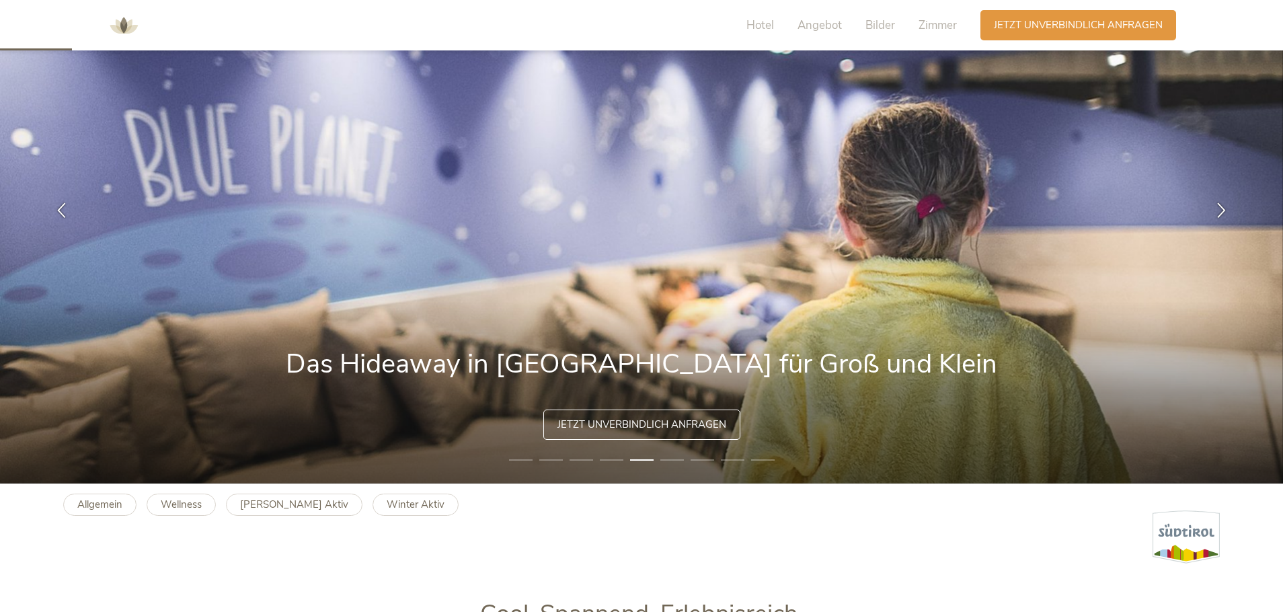
scroll to position [0, 0]
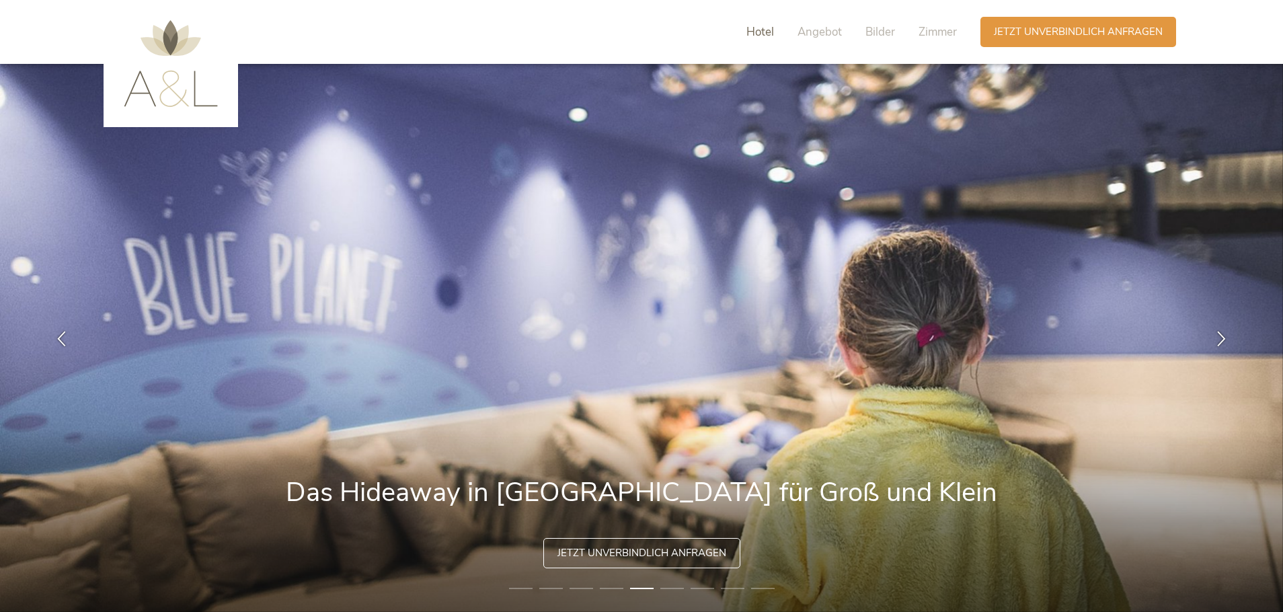
click at [757, 34] on span "Hotel" at bounding box center [760, 31] width 28 height 15
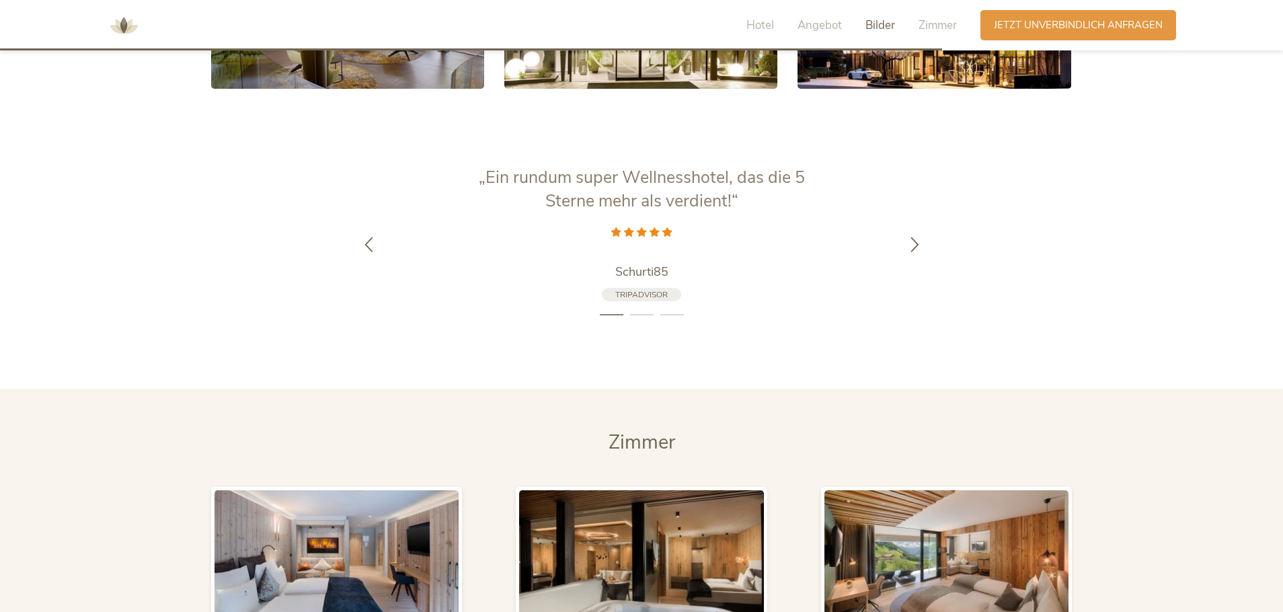
scroll to position [2878, 0]
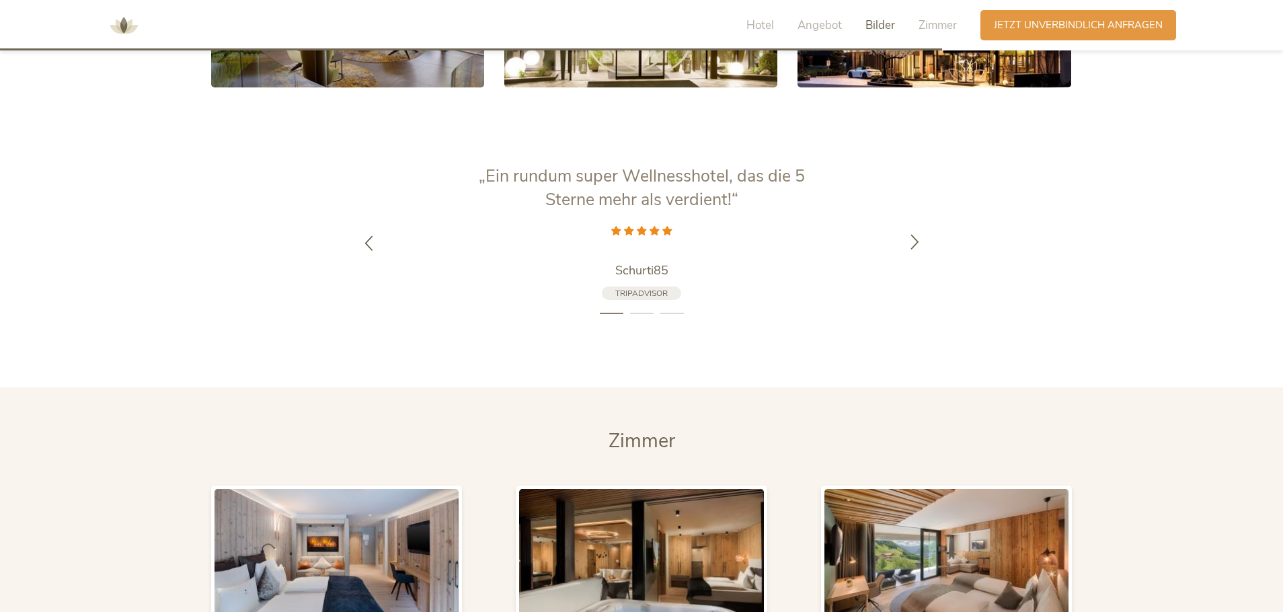
click at [918, 233] on icon at bounding box center [914, 240] width 15 height 15
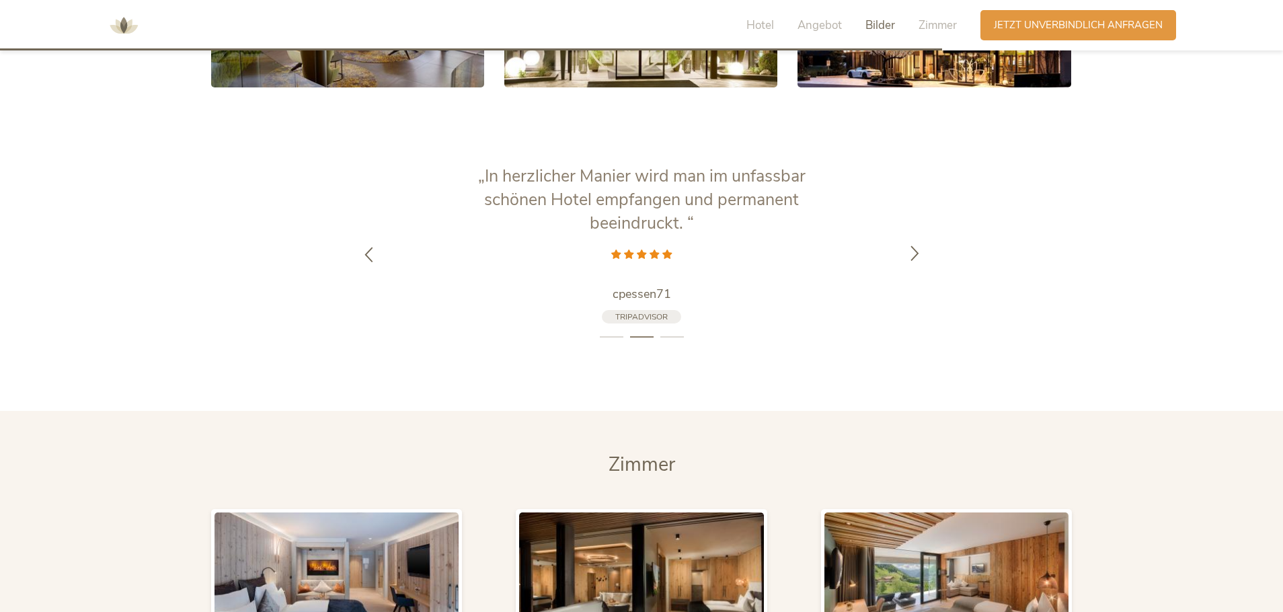
click at [915, 245] on icon at bounding box center [914, 252] width 15 height 15
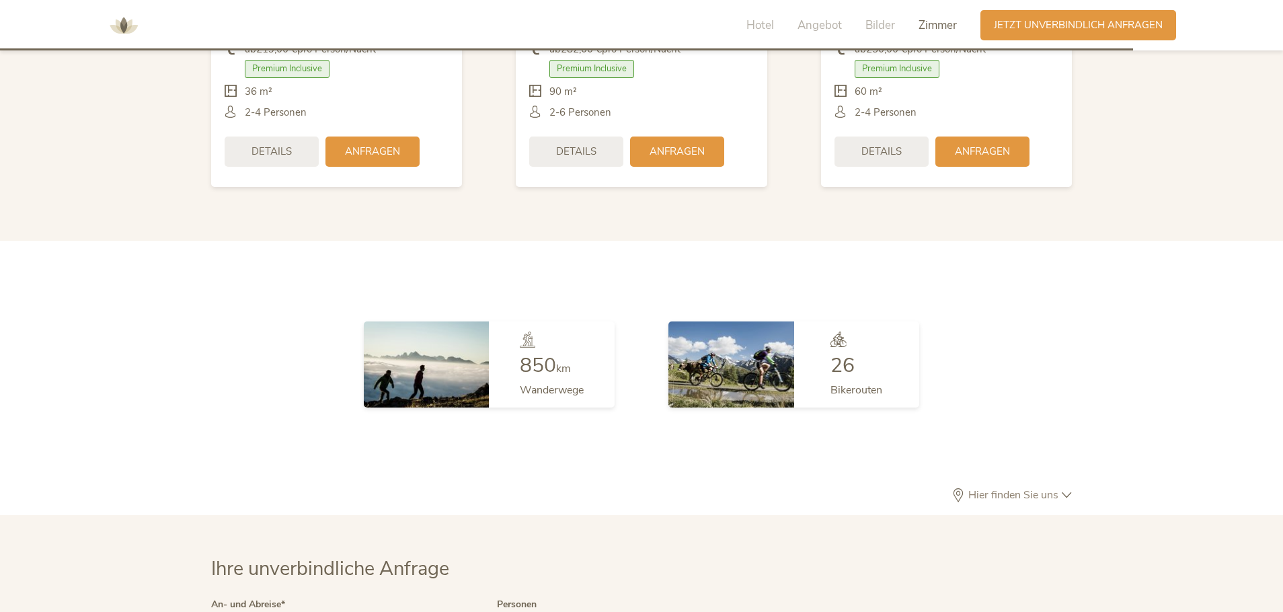
scroll to position [3483, 0]
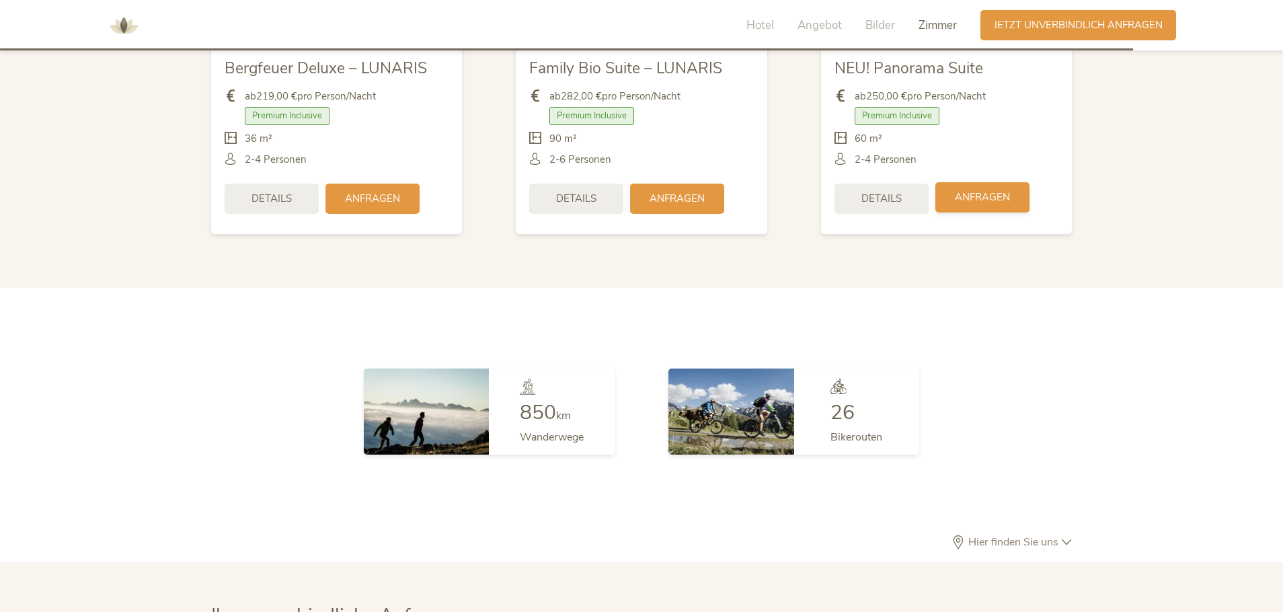
click at [974, 190] on span "Anfragen" at bounding box center [982, 197] width 55 height 14
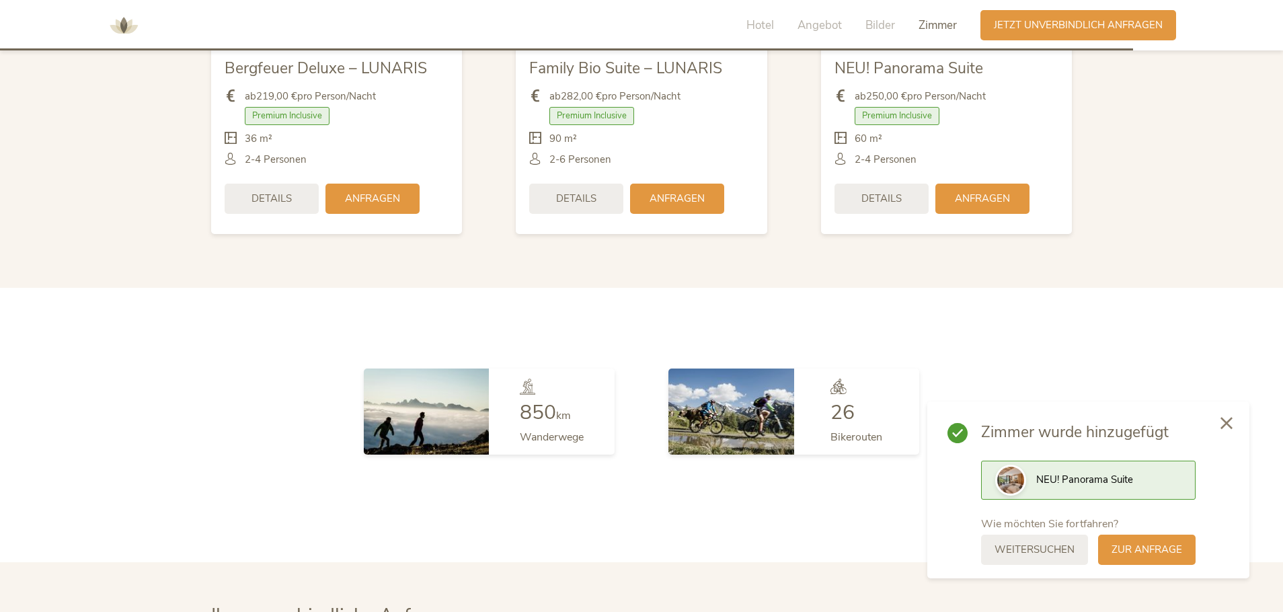
click at [1227, 422] on icon at bounding box center [1227, 423] width 12 height 12
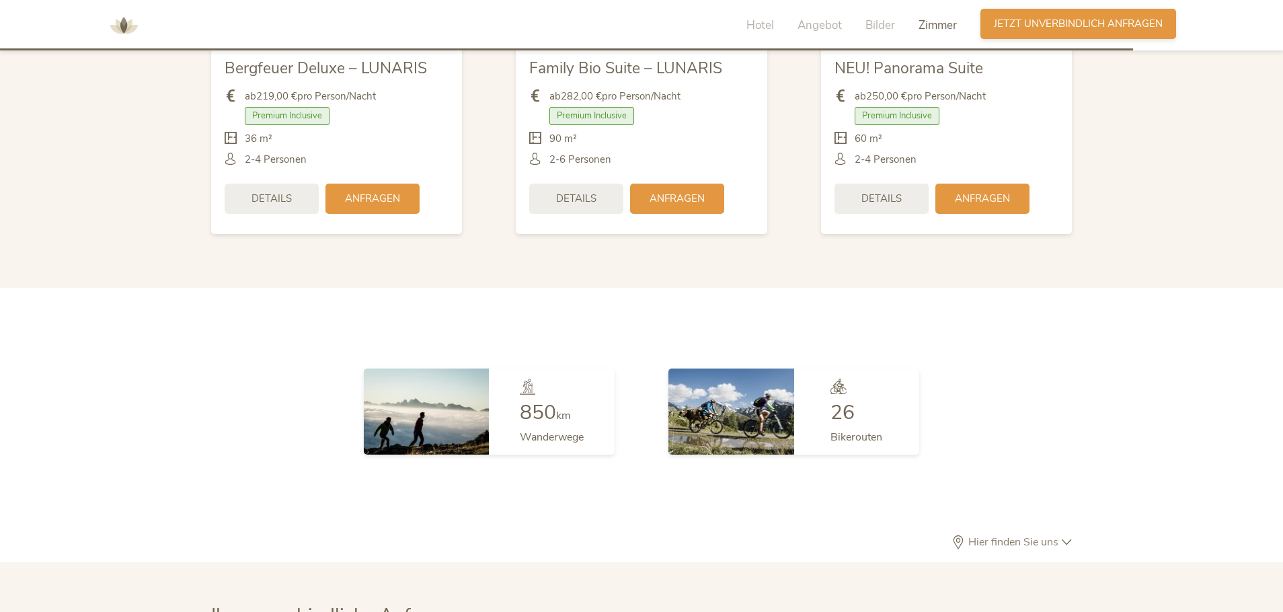
click at [1074, 31] on span "Jetzt unverbindlich anfragen" at bounding box center [1078, 24] width 169 height 14
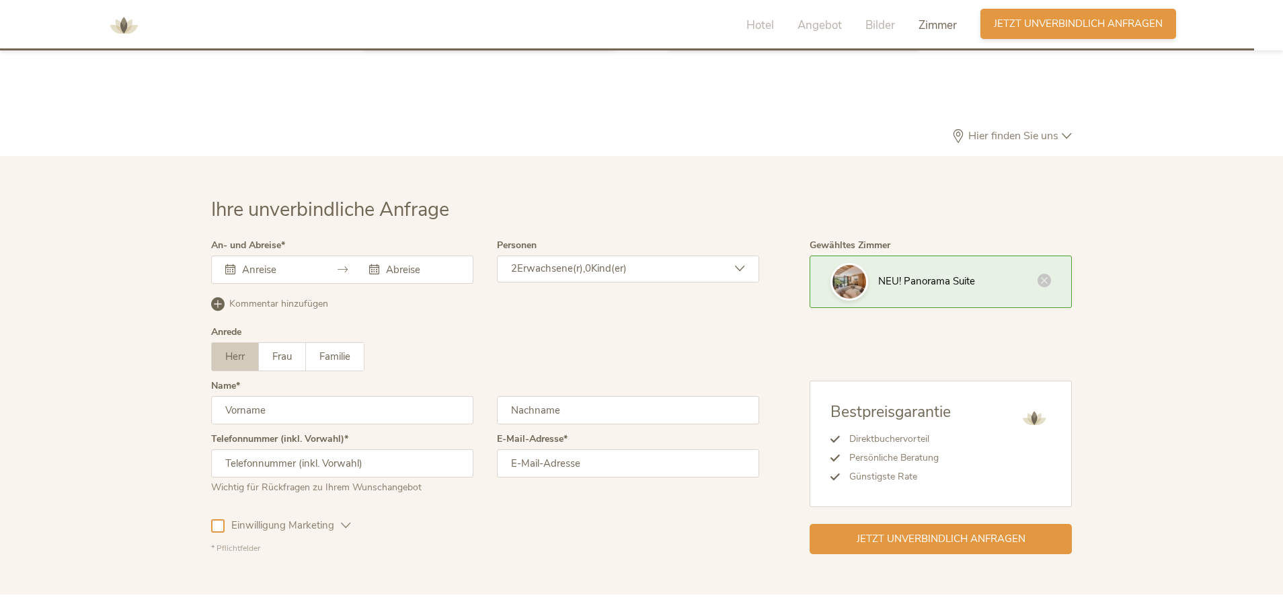
scroll to position [3944, 0]
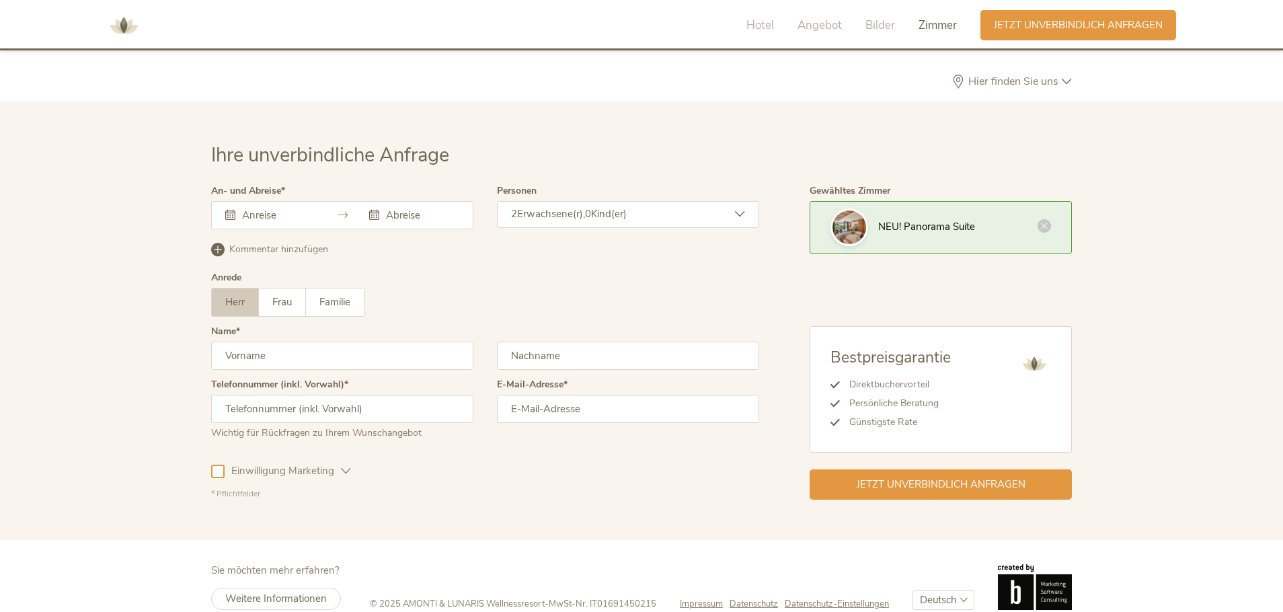
click at [268, 208] on input "text" at bounding box center [277, 214] width 77 height 13
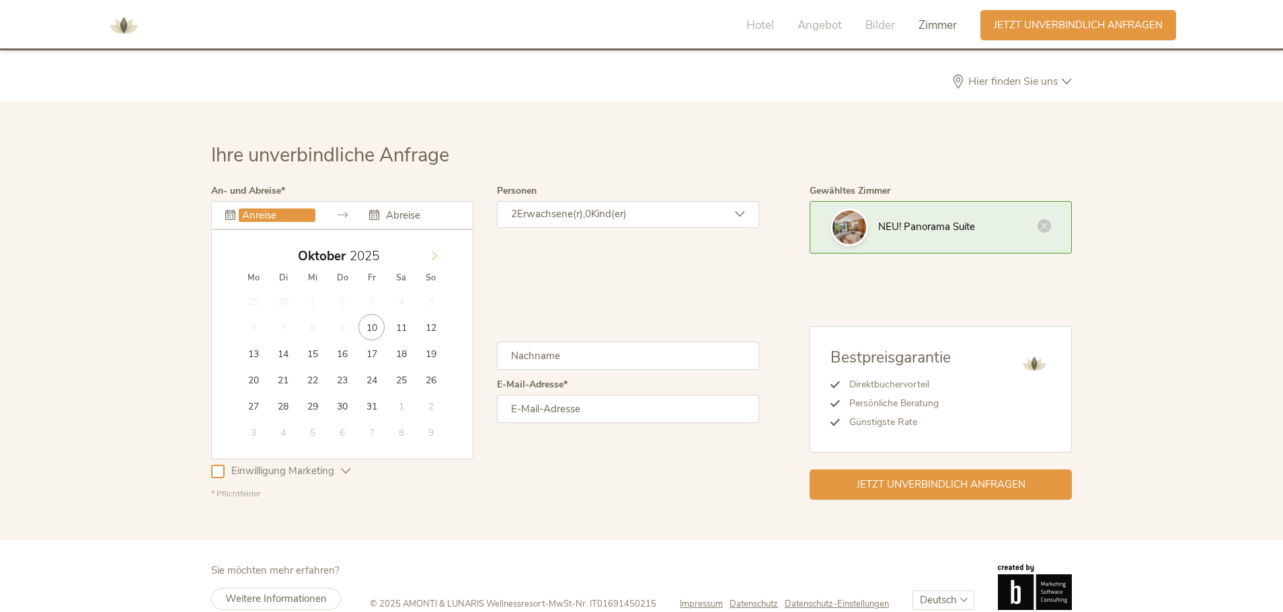
click at [440, 243] on span at bounding box center [434, 252] width 23 height 19
click at [434, 251] on icon at bounding box center [434, 255] width 9 height 9
type input "[DATE]"
click at [592, 249] on div "Kommentar hinzufügen Kommentar entfernen" at bounding box center [485, 256] width 548 height 34
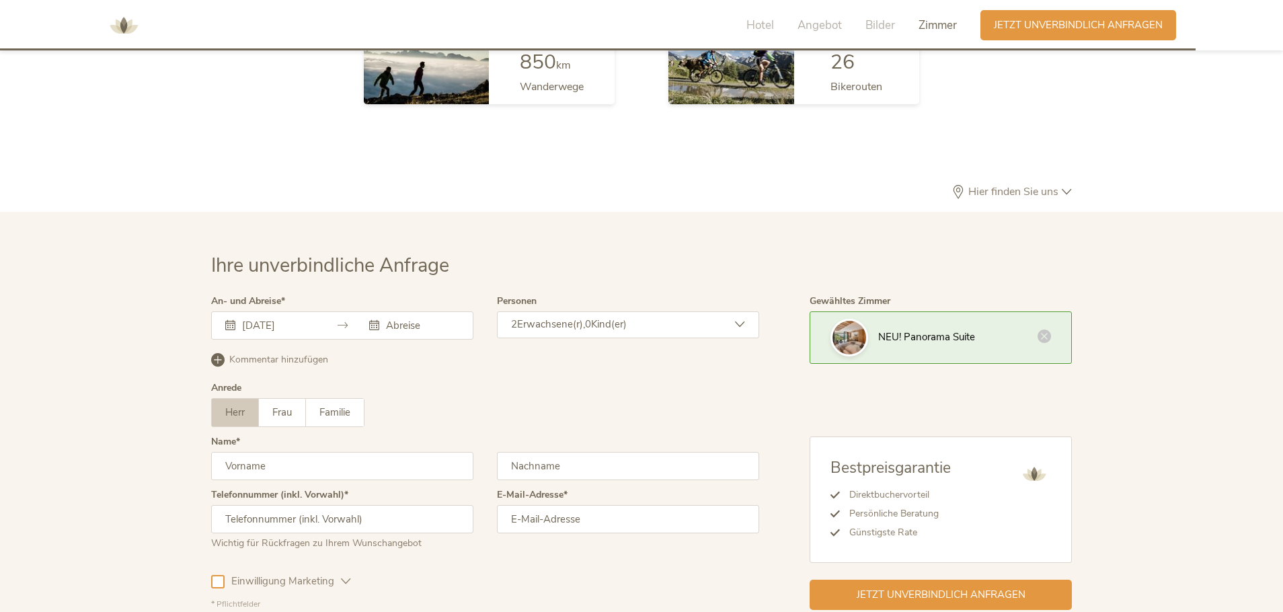
scroll to position [3675, 0]
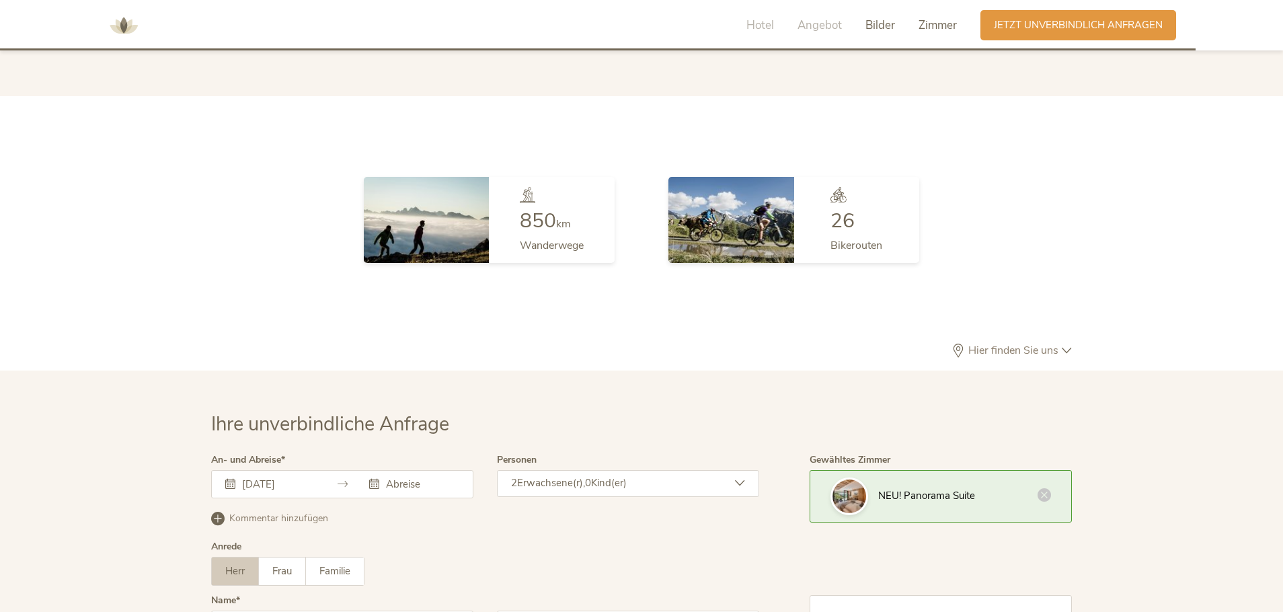
click at [886, 19] on span "Bilder" at bounding box center [881, 24] width 30 height 15
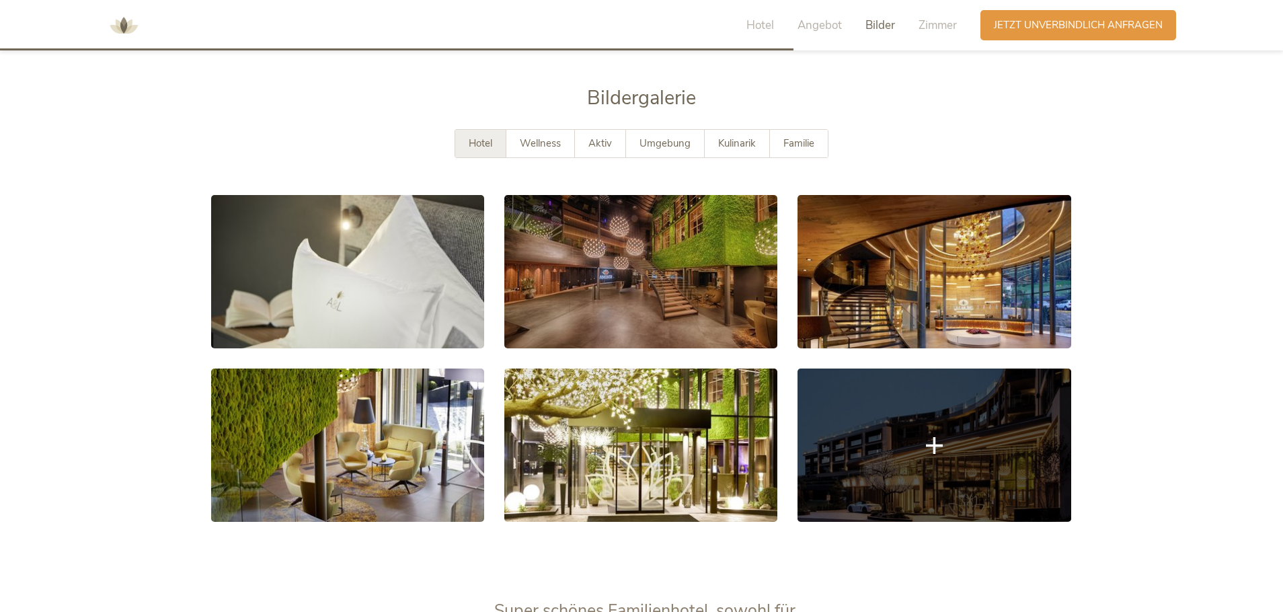
scroll to position [2439, 0]
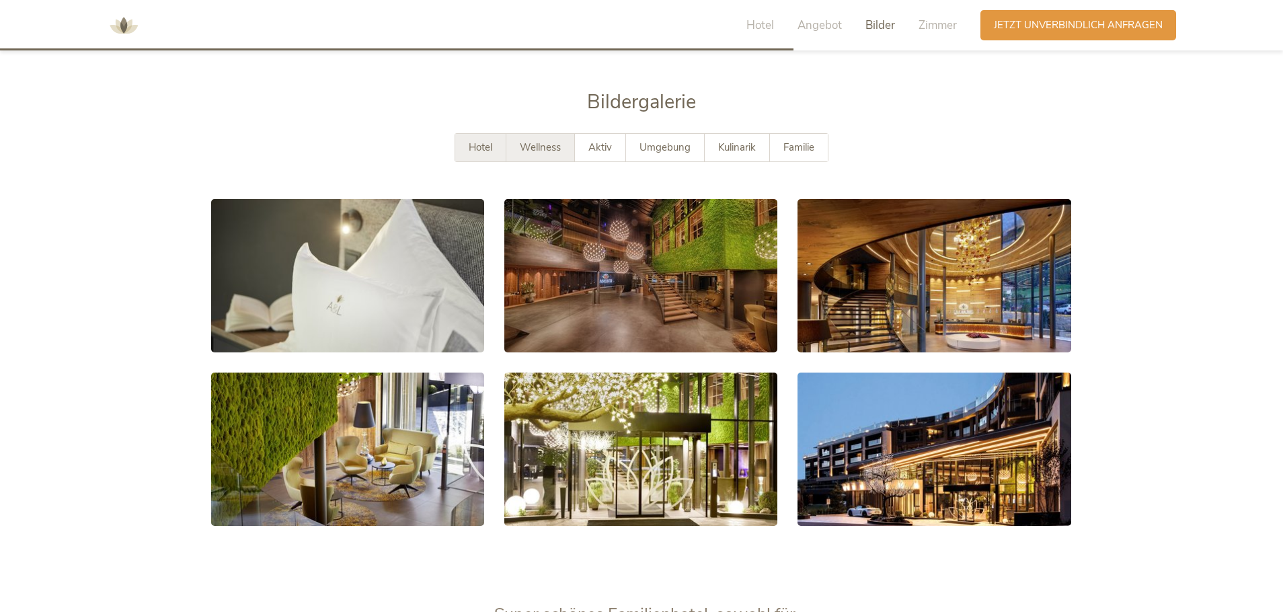
click at [550, 141] on span "Wellness" at bounding box center [540, 147] width 41 height 13
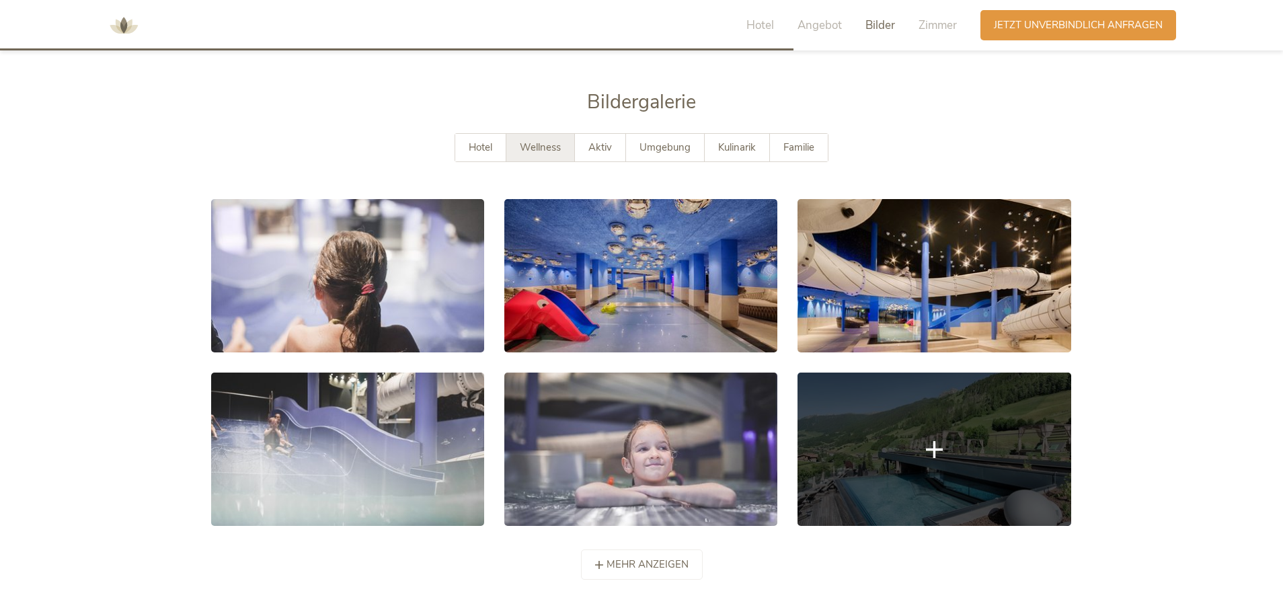
click at [872, 412] on link at bounding box center [934, 449] width 273 height 153
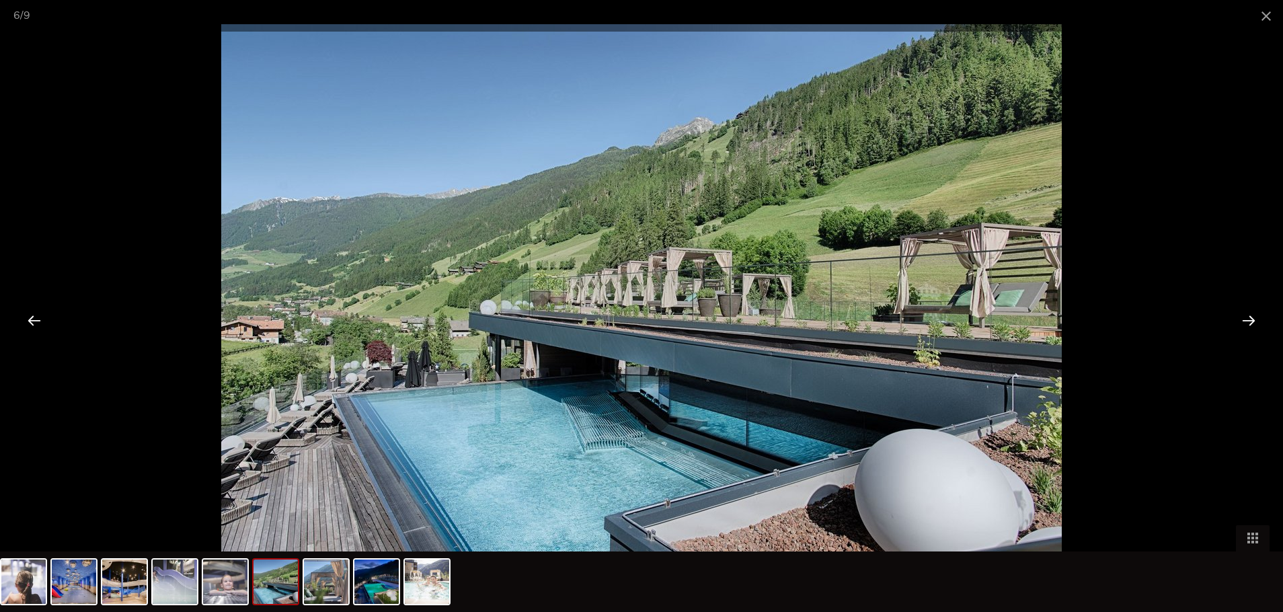
click at [1254, 319] on div at bounding box center [1249, 320] width 42 height 42
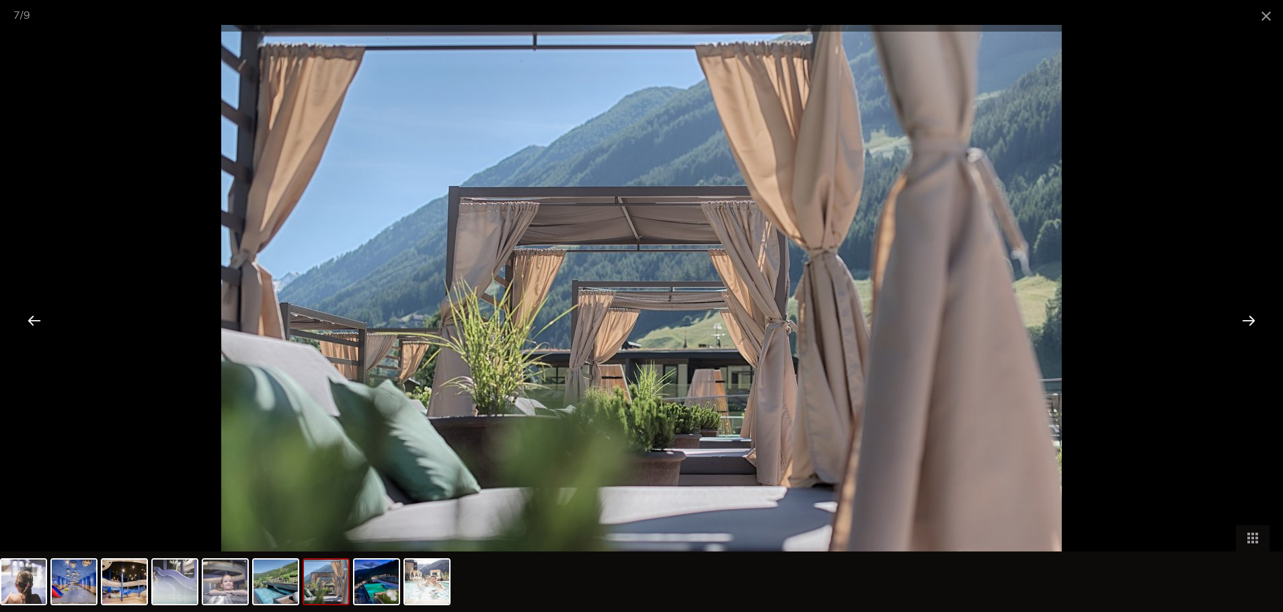
click at [1247, 319] on div at bounding box center [1249, 320] width 42 height 42
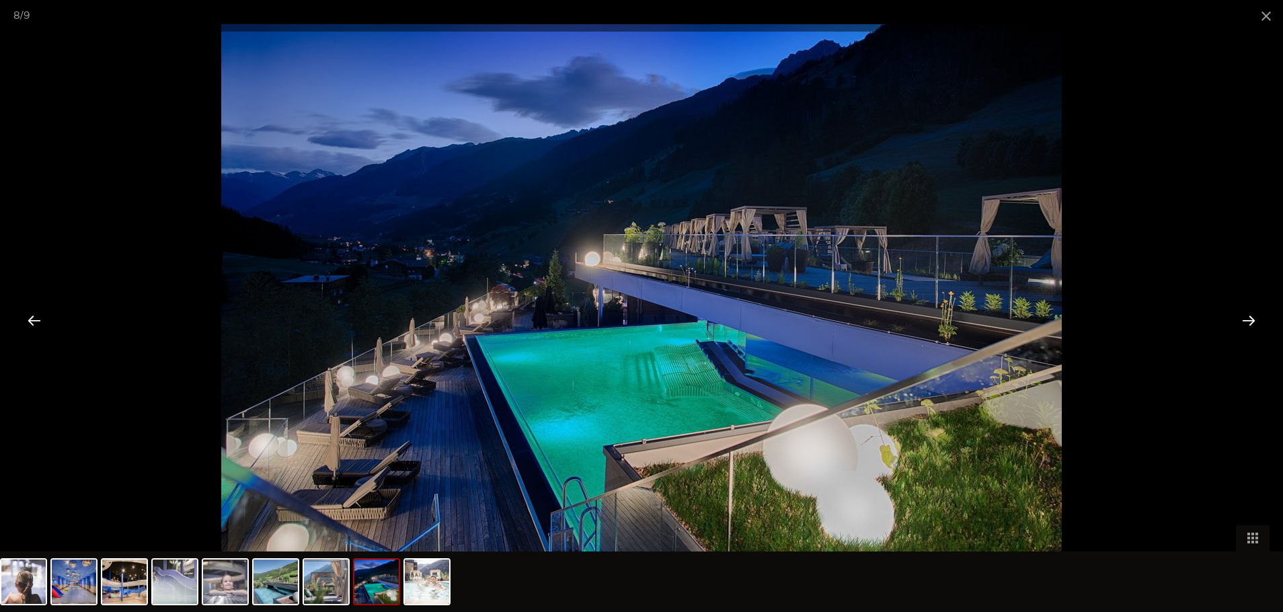
click at [1243, 321] on div at bounding box center [1249, 320] width 42 height 42
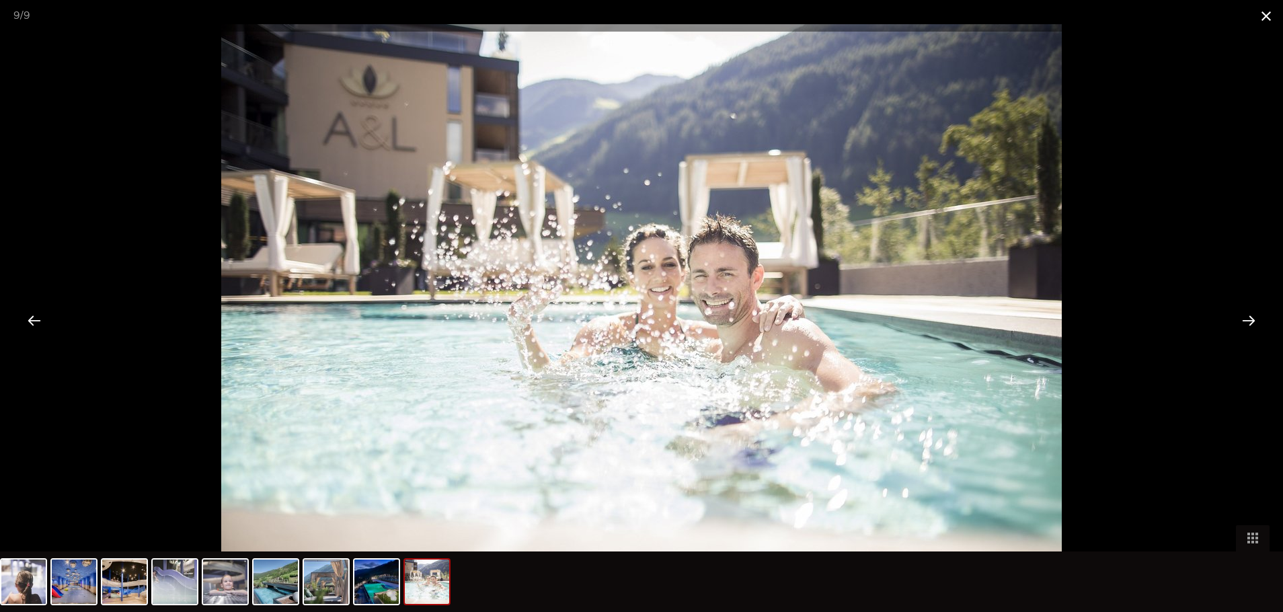
click at [1273, 11] on span at bounding box center [1267, 16] width 34 height 32
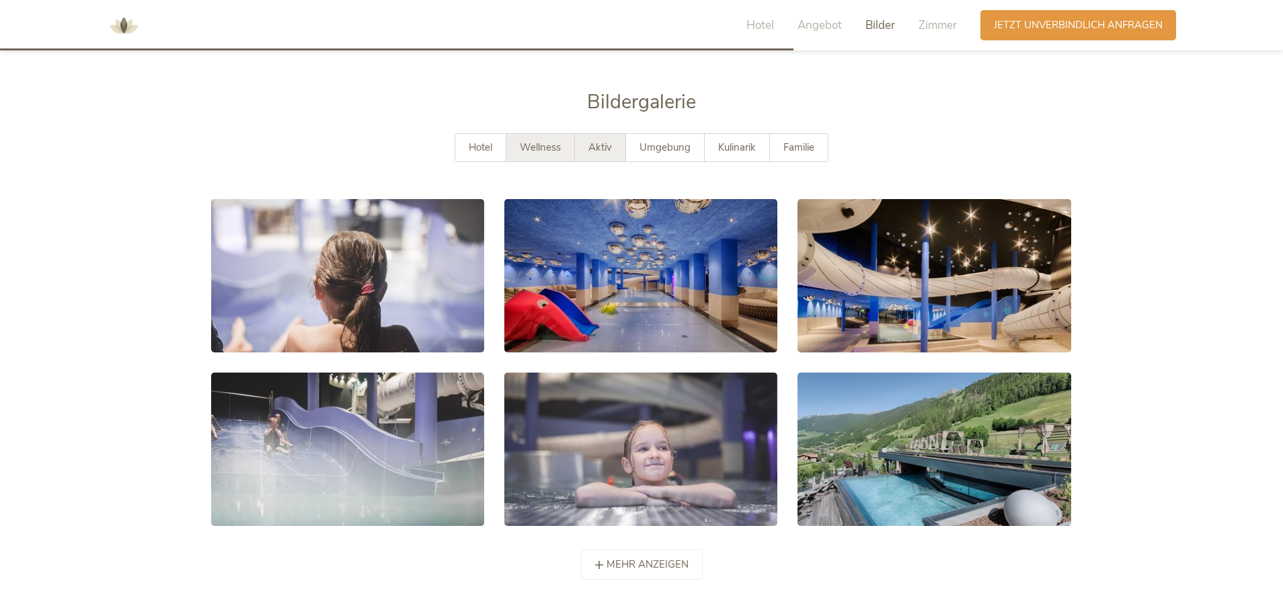
click at [600, 141] on span "Aktiv" at bounding box center [600, 147] width 24 height 13
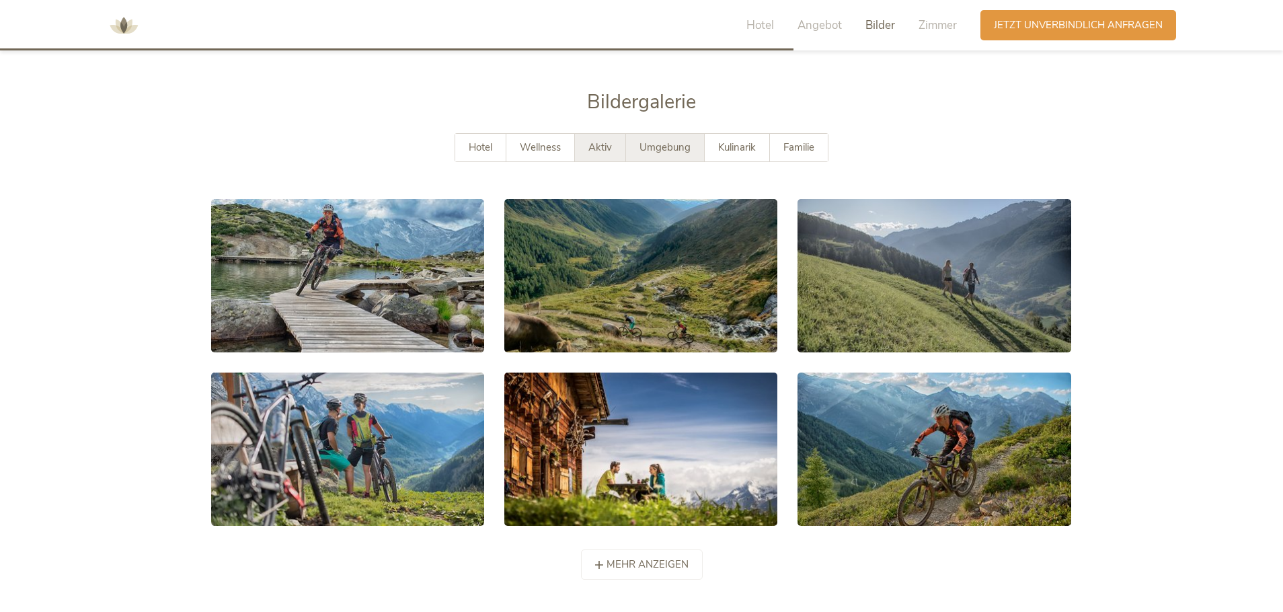
click at [668, 141] on span "Umgebung" at bounding box center [665, 147] width 51 height 13
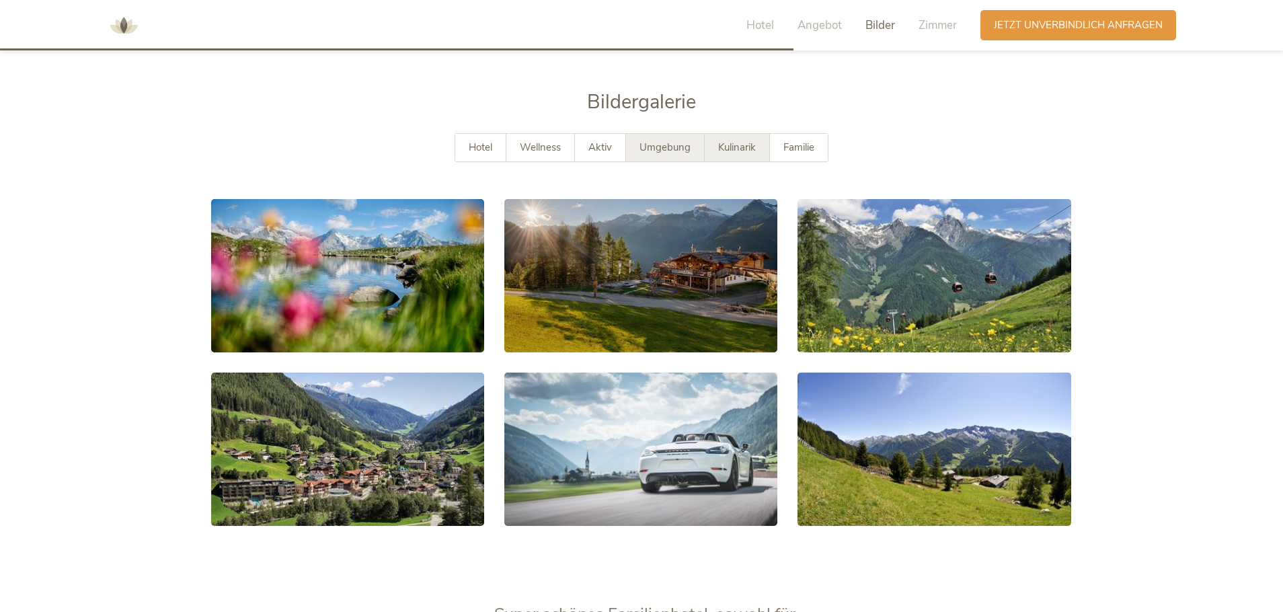
click at [746, 141] on span "Kulinarik" at bounding box center [737, 147] width 38 height 13
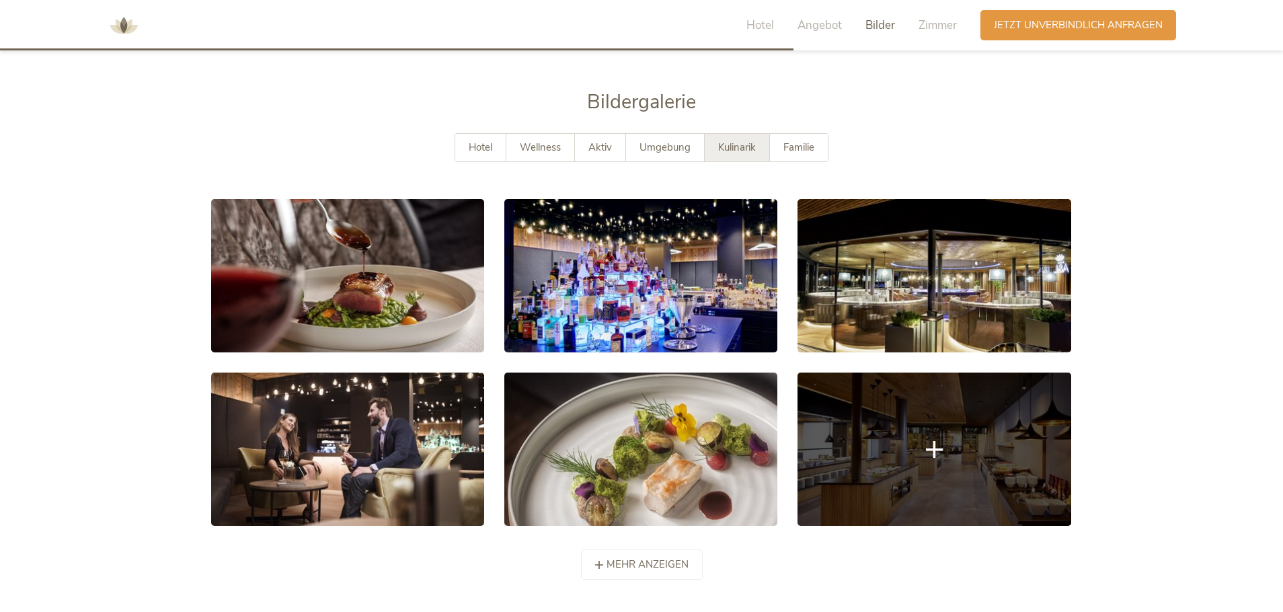
click at [964, 411] on link at bounding box center [934, 449] width 273 height 153
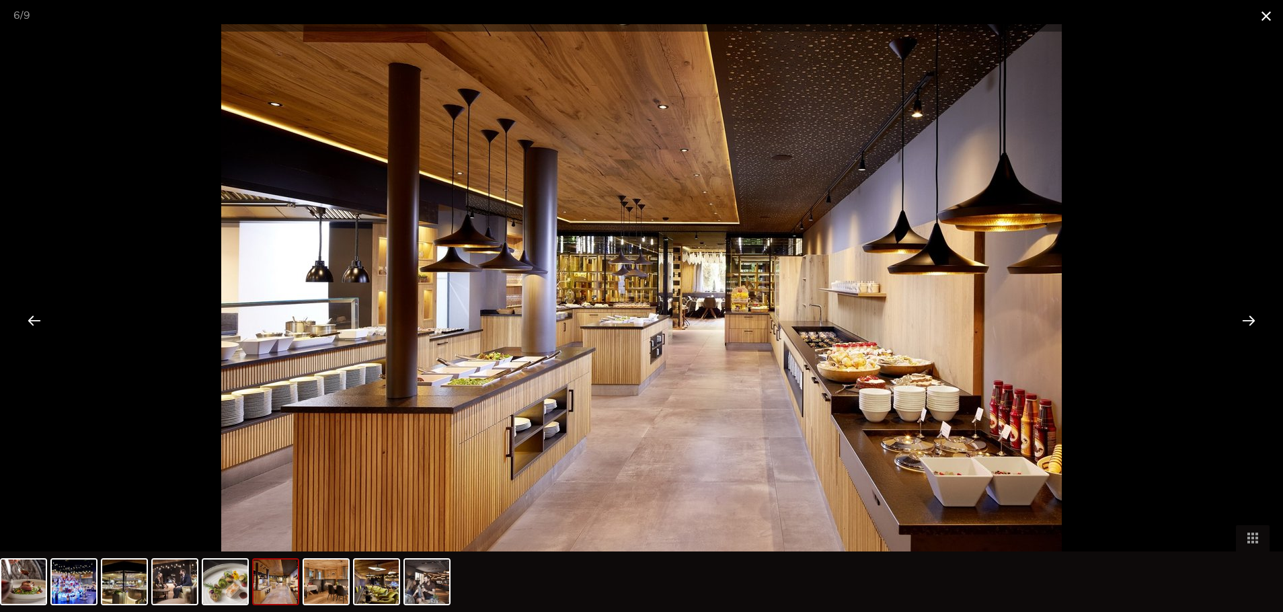
click at [1267, 13] on span at bounding box center [1267, 16] width 34 height 32
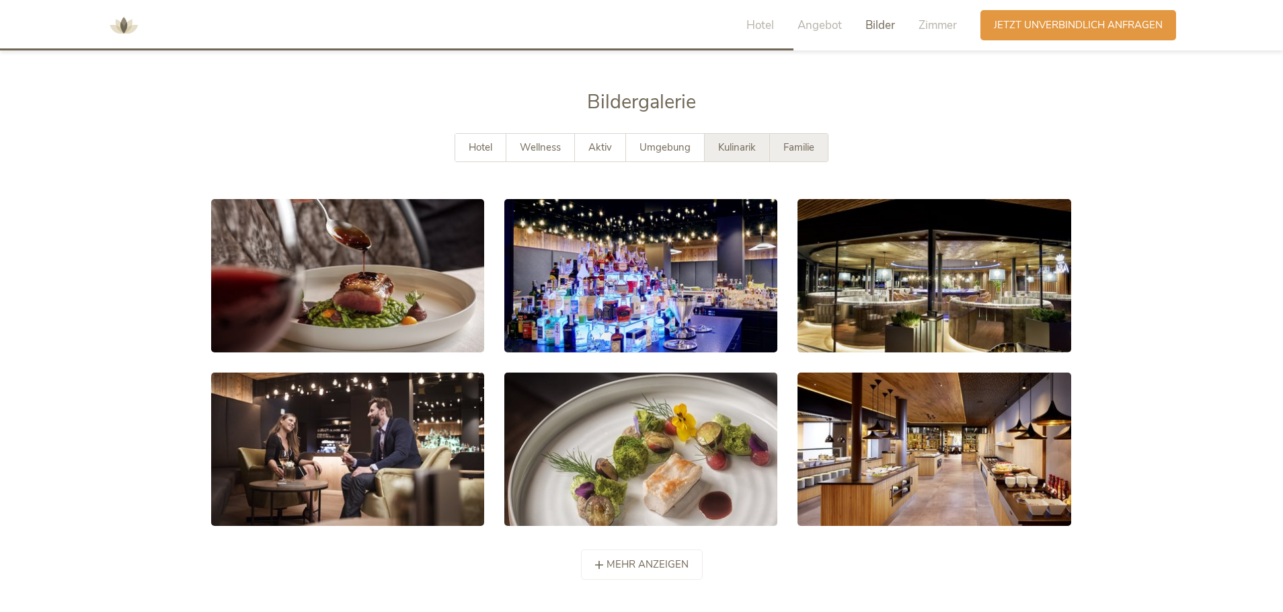
click at [804, 141] on span "Familie" at bounding box center [798, 147] width 31 height 13
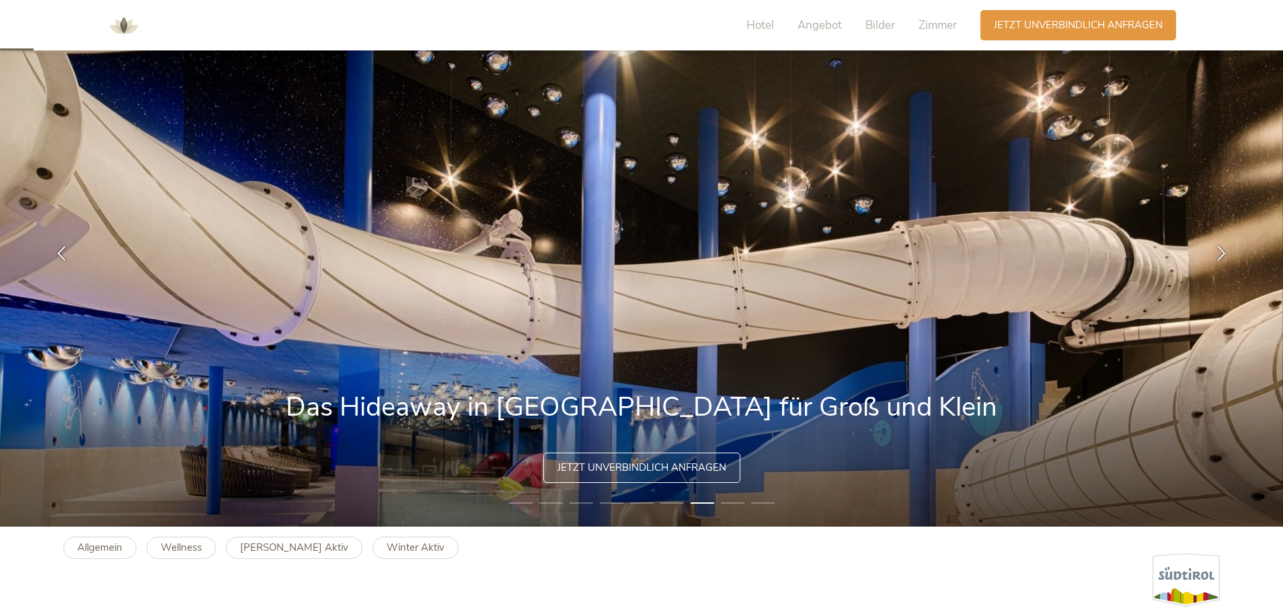
scroll to position [220, 0]
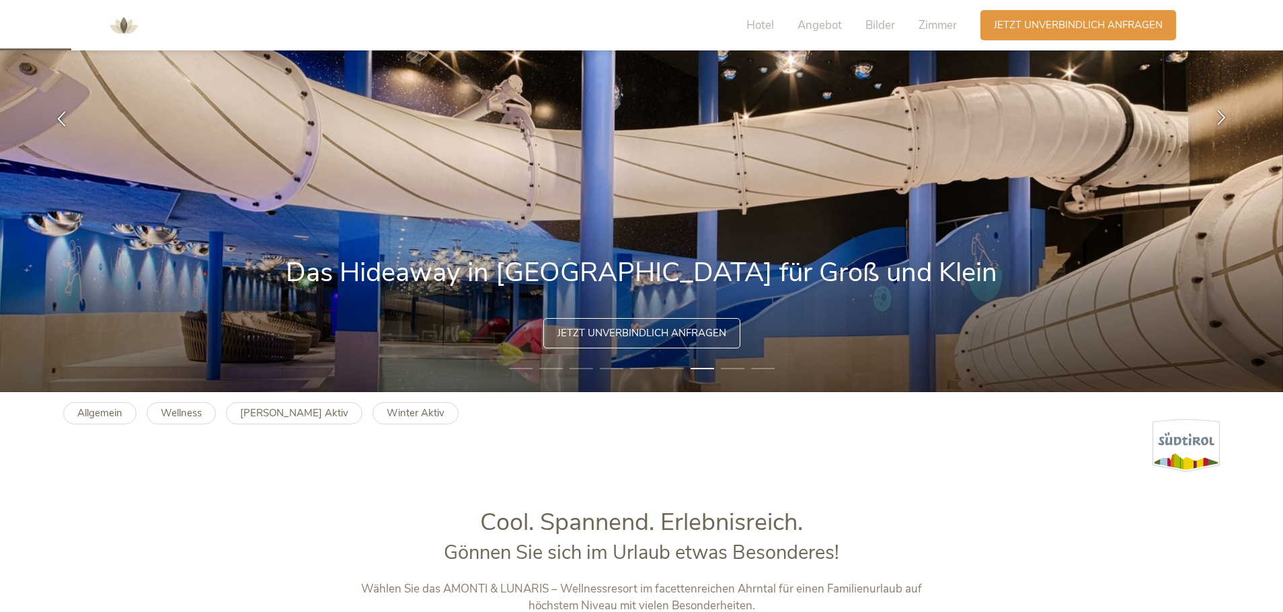
click at [1221, 115] on icon at bounding box center [1221, 116] width 15 height 15
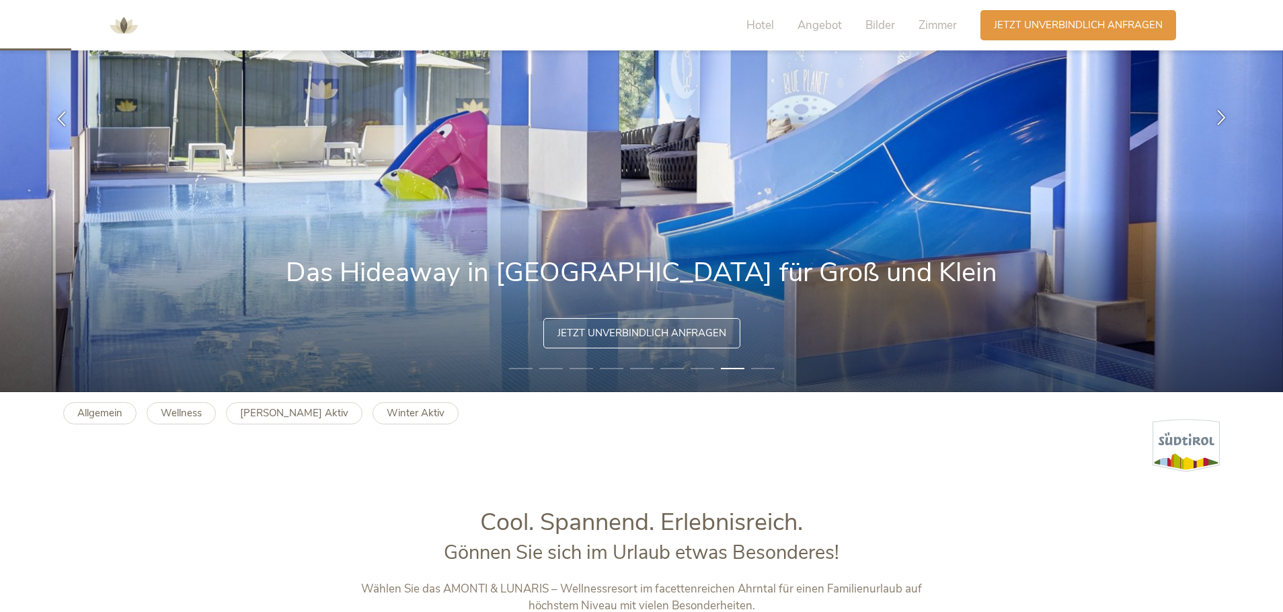
click at [1219, 115] on icon at bounding box center [1221, 116] width 15 height 15
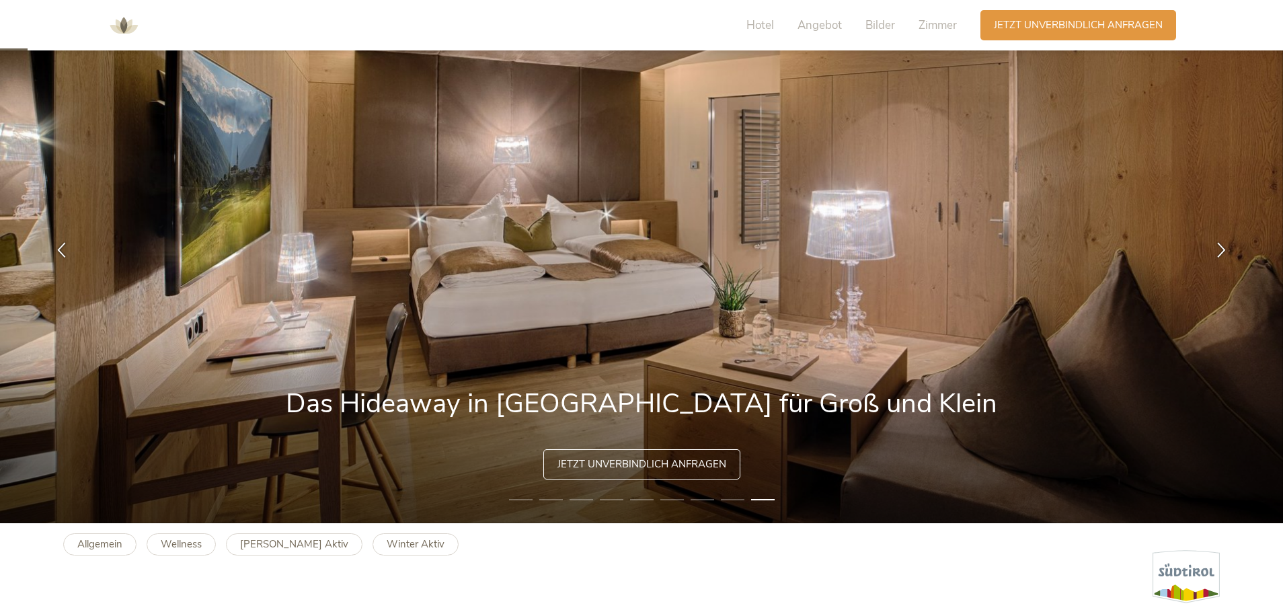
scroll to position [85, 0]
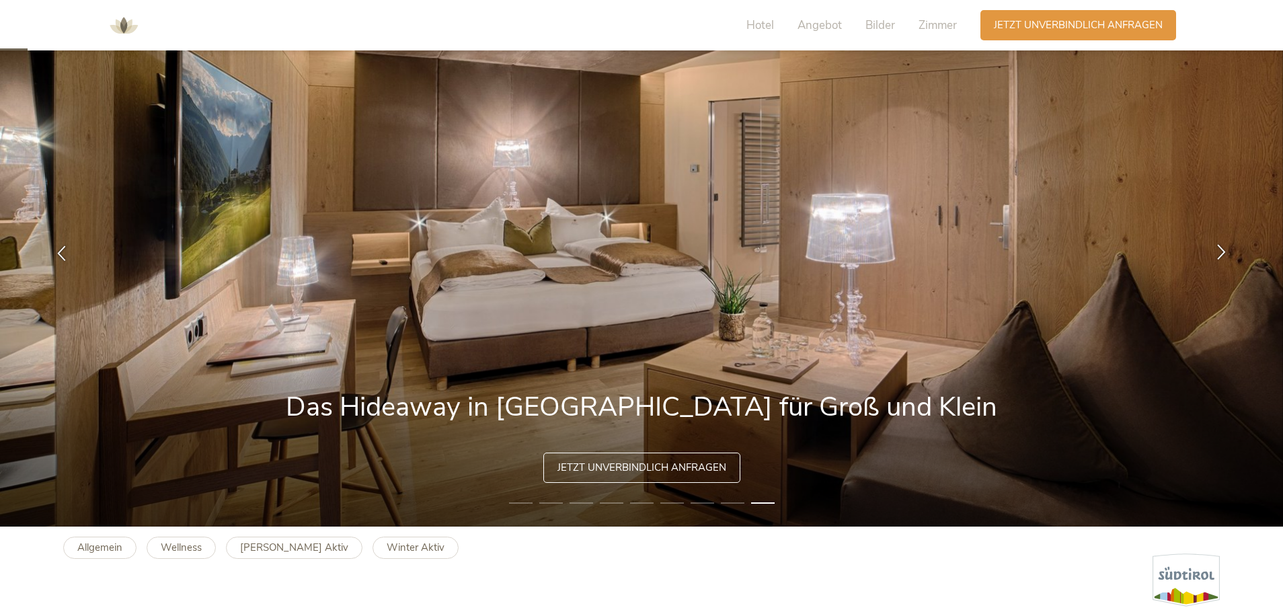
click at [1216, 244] on icon at bounding box center [1221, 250] width 15 height 15
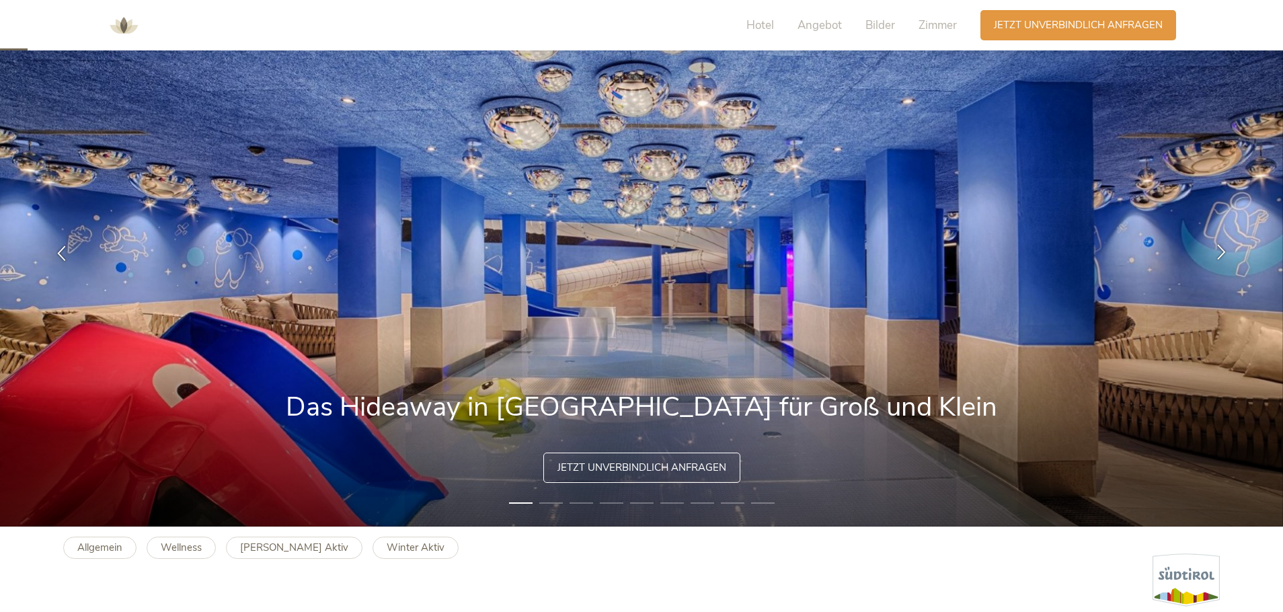
click at [1223, 259] on div at bounding box center [1221, 252] width 42 height 42
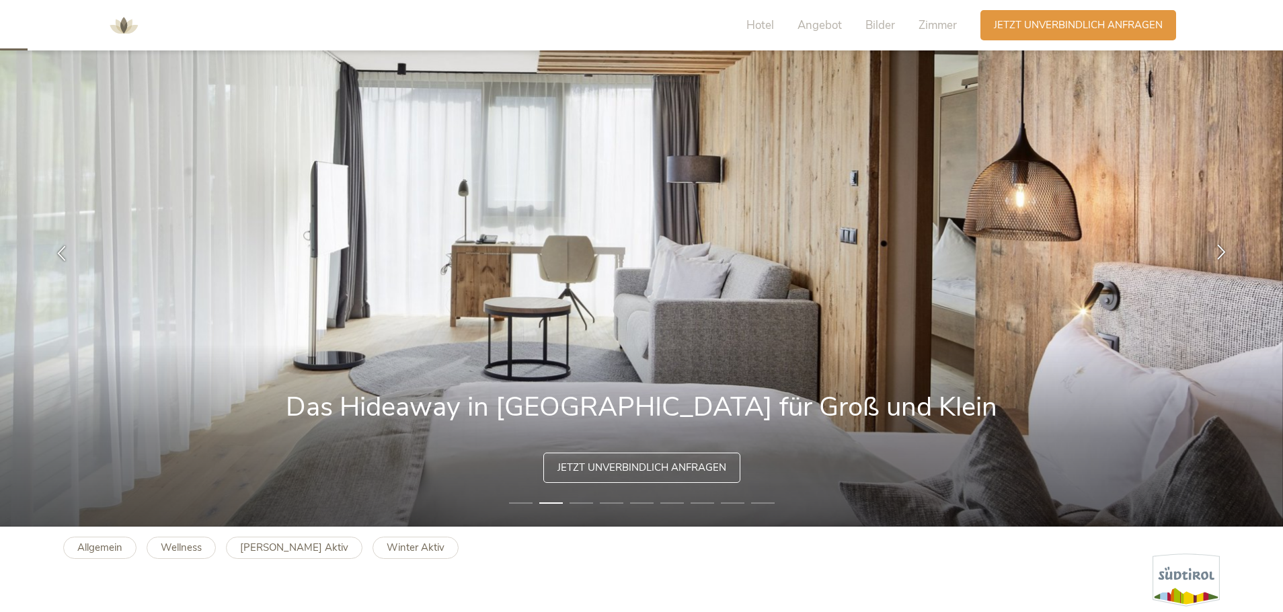
click at [1215, 254] on icon at bounding box center [1221, 250] width 15 height 15
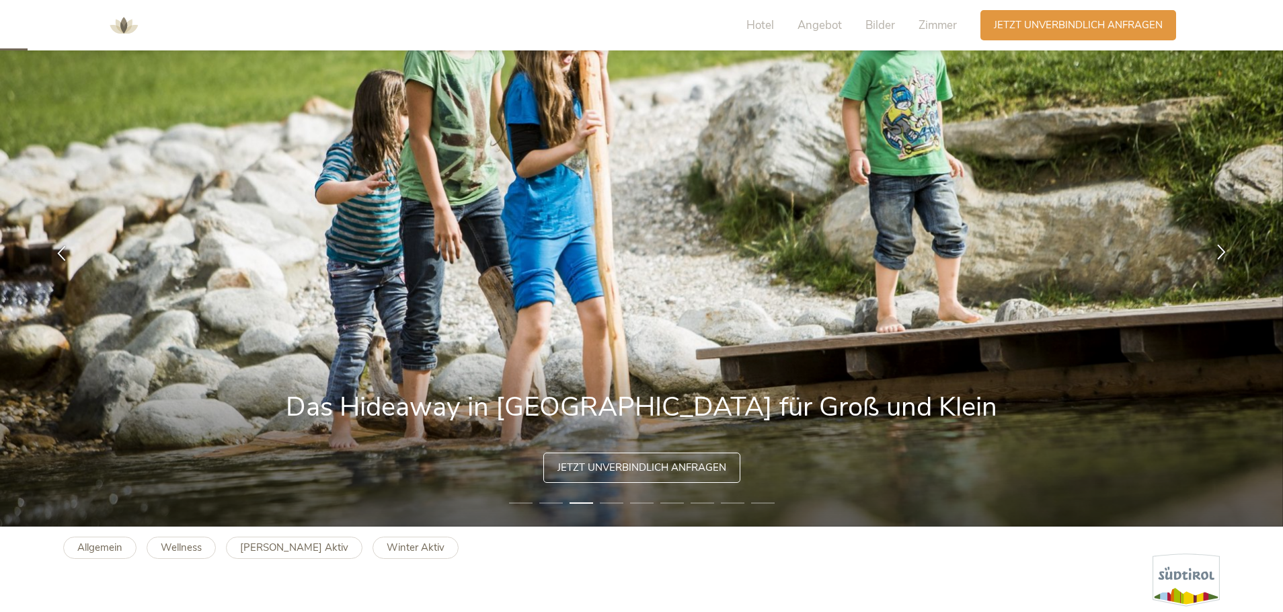
click at [1219, 248] on icon at bounding box center [1221, 250] width 15 height 15
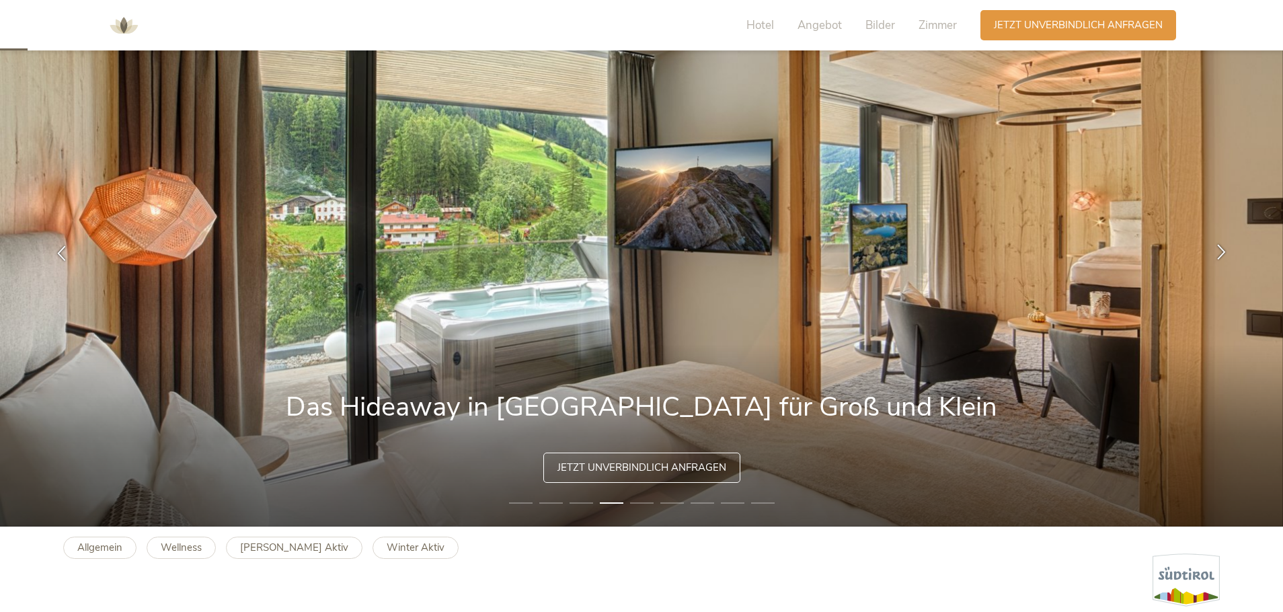
click at [1221, 248] on icon at bounding box center [1221, 250] width 15 height 15
